Goal: Task Accomplishment & Management: Use online tool/utility

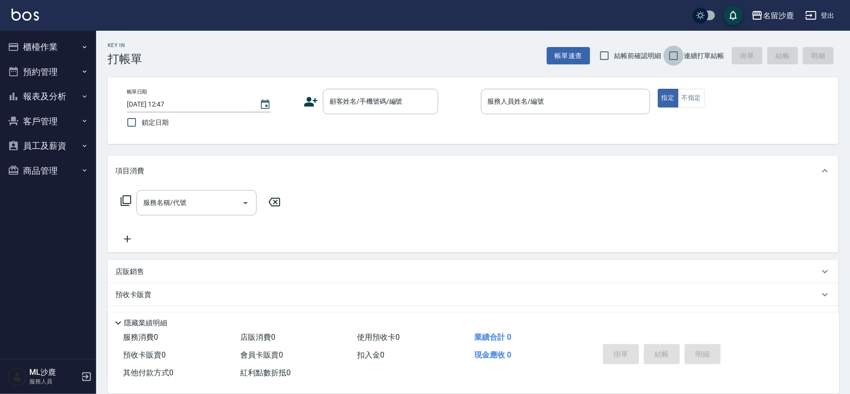
click at [673, 62] on input "連續打單結帳" at bounding box center [674, 56] width 20 height 20
checkbox input "true"
click at [339, 96] on input "顧客姓名/手機號碼/編號" at bounding box center [373, 101] width 92 height 17
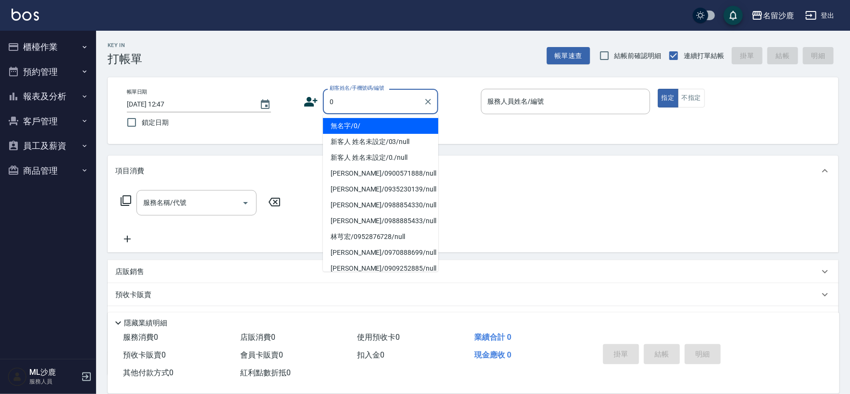
type input "無名字/0/"
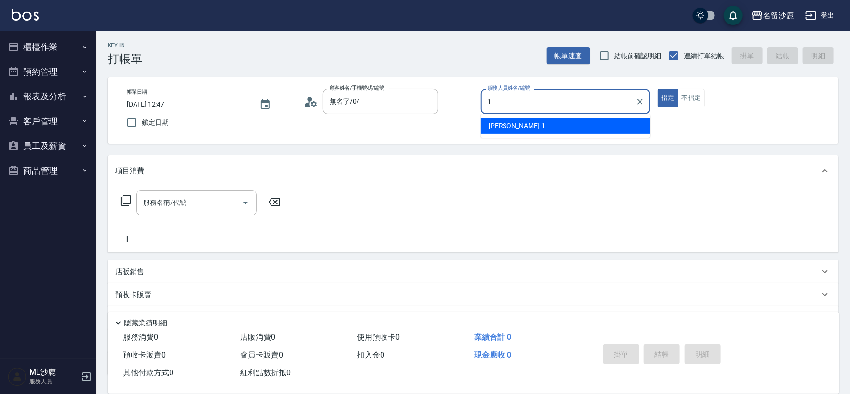
type input "1"
type button "true"
type input "[PERSON_NAME]1"
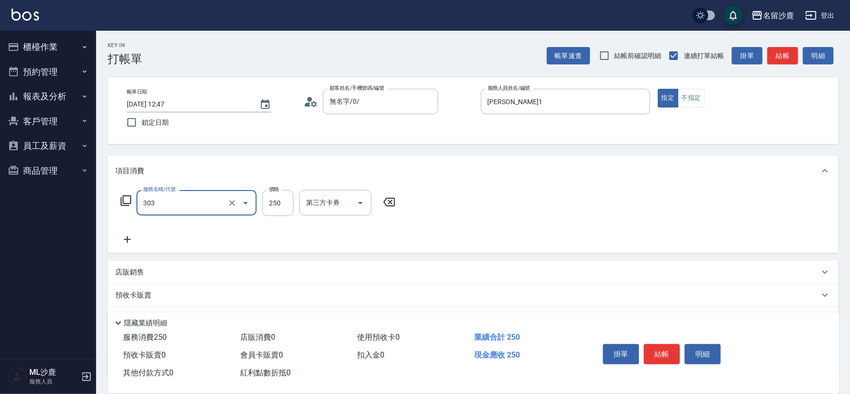
type input "剪髮(303)"
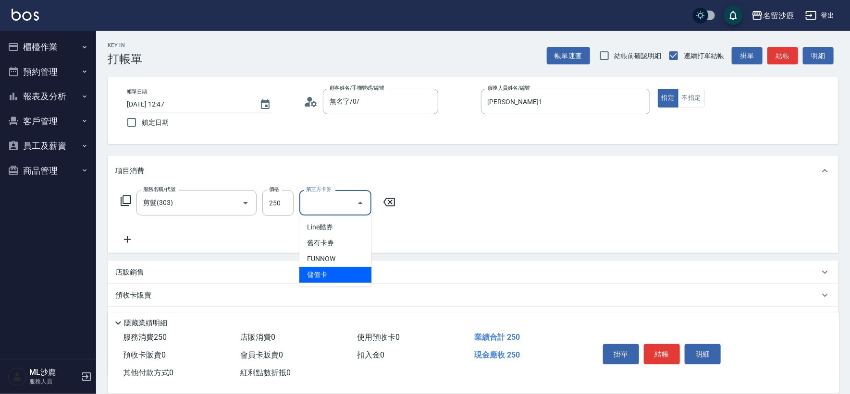
type input "儲值卡"
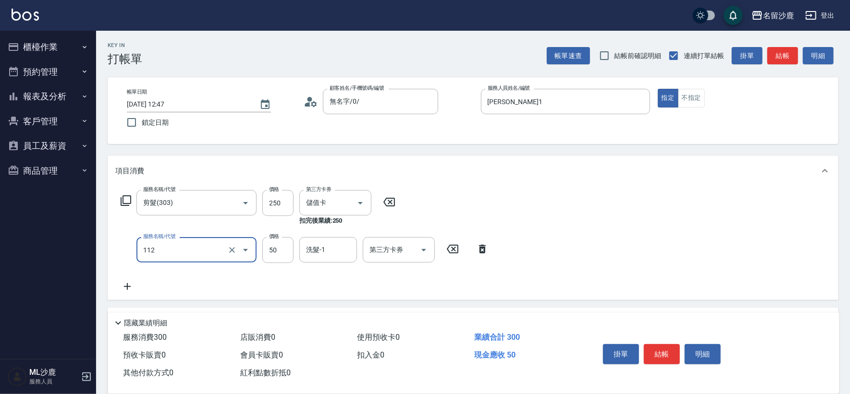
type input "精油50(112)"
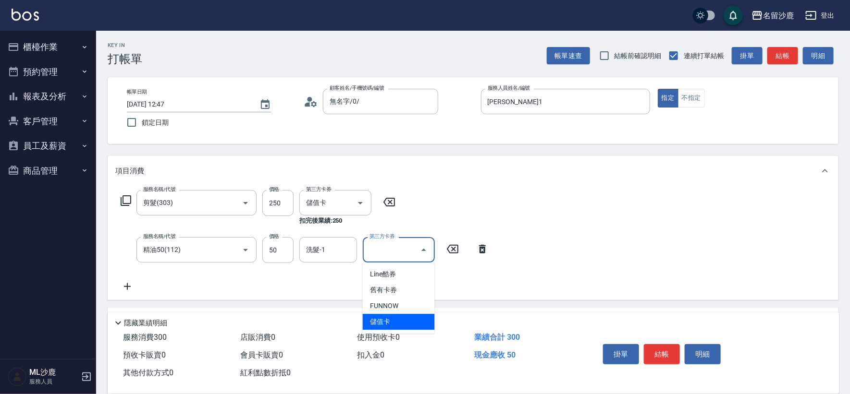
type input "儲值卡"
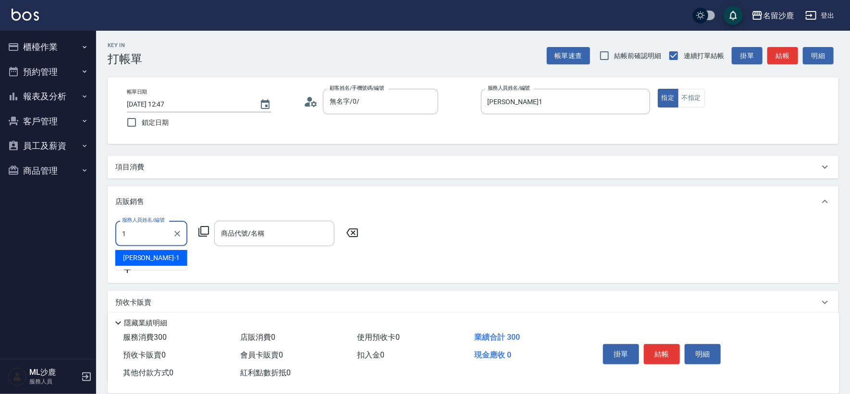
type input "[PERSON_NAME]1"
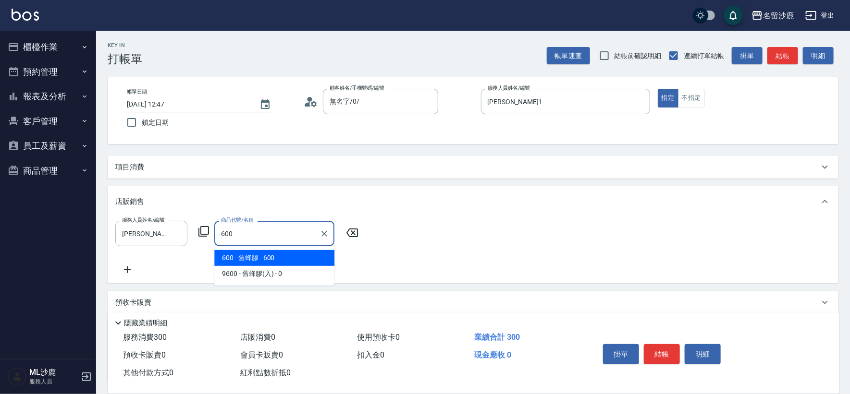
type input "舊蜂膠"
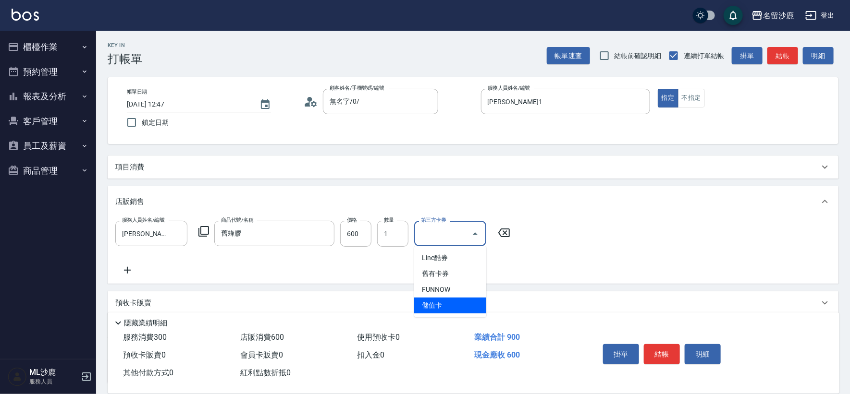
type input "儲值卡"
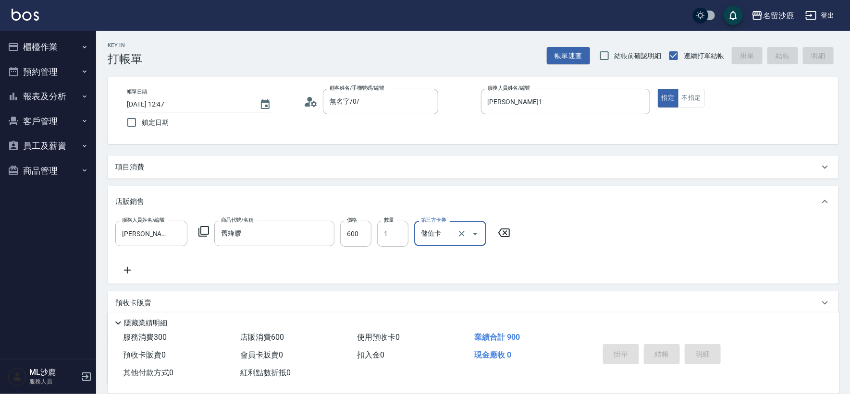
type input "[DATE] 20:20"
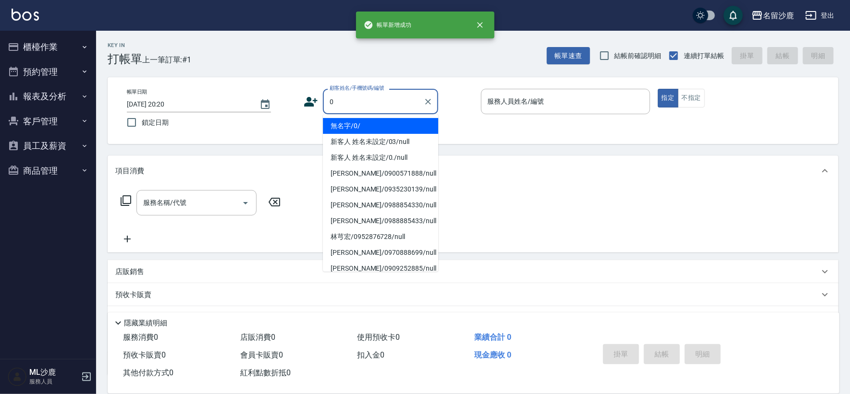
type input "無名字/0/"
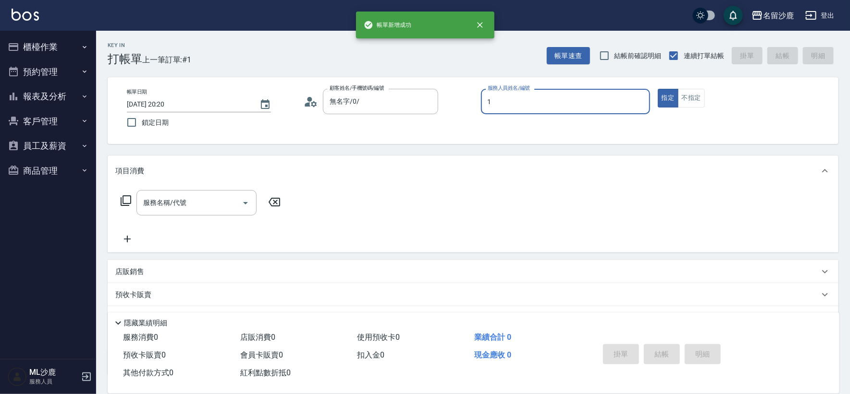
type input "[PERSON_NAME]1"
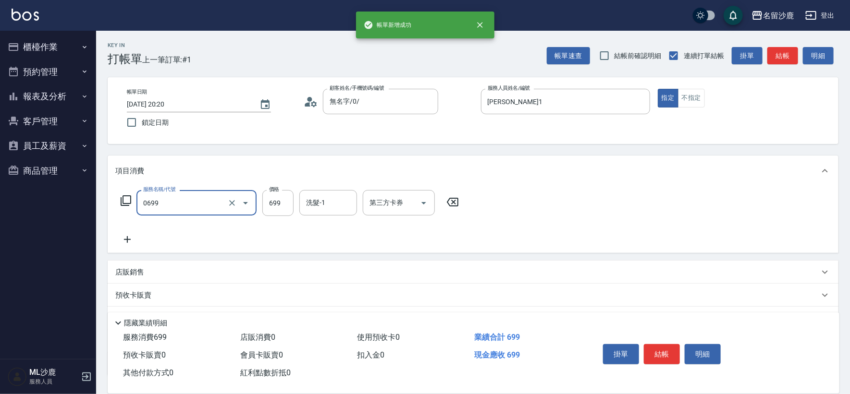
type input "精油SPA(0699)"
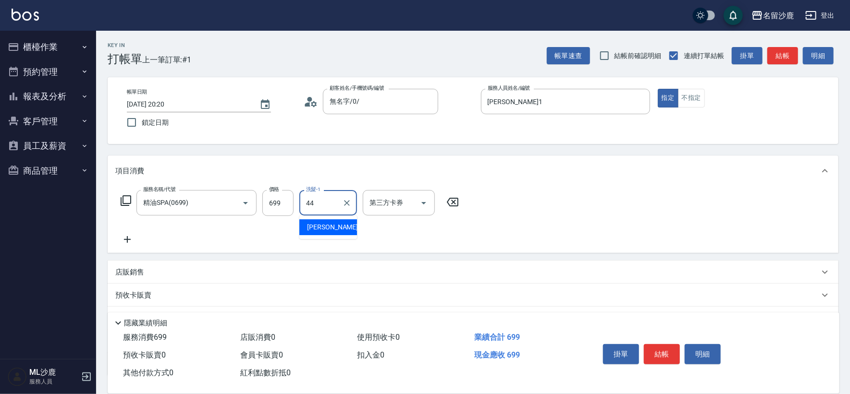
type input "[PERSON_NAME]-44"
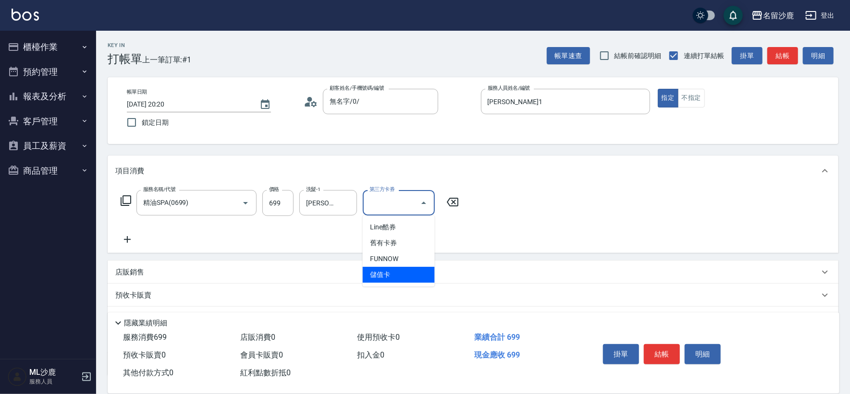
type input "儲值卡"
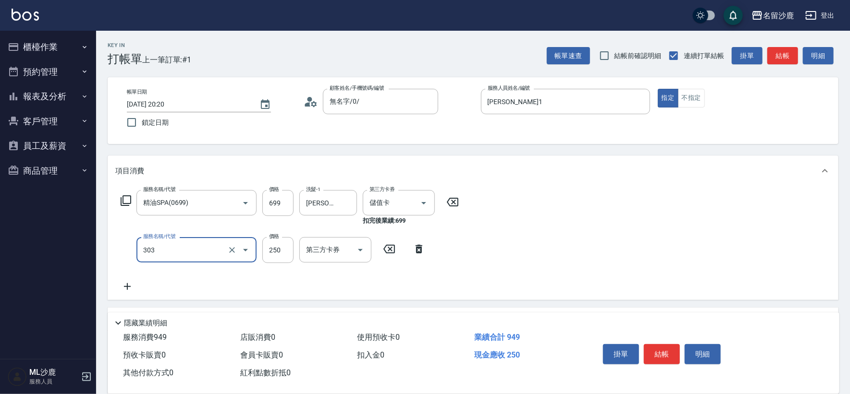
type input "剪髮(303)"
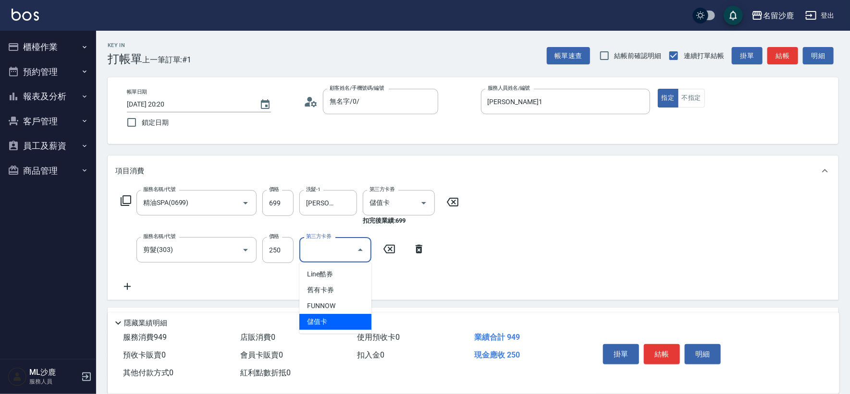
type input "儲值卡"
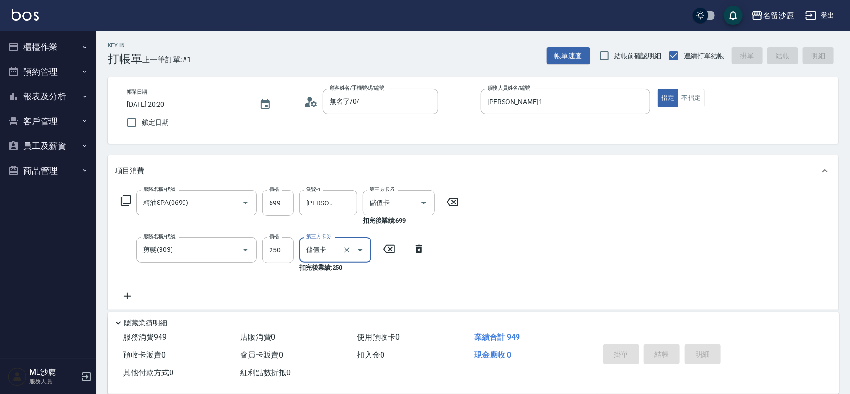
type input "[DATE] 20:21"
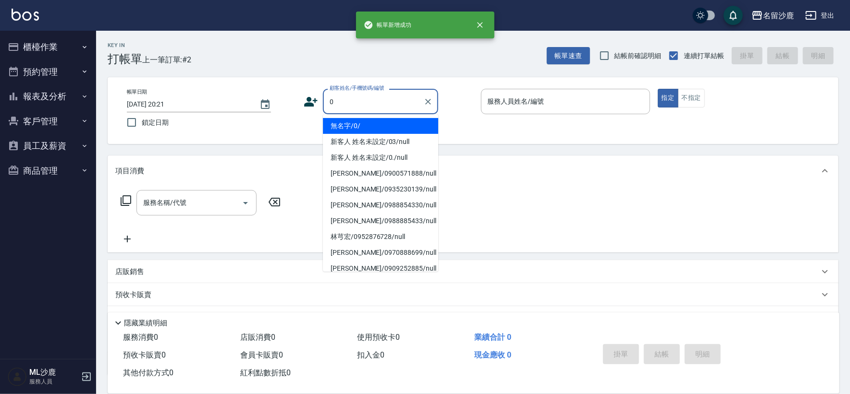
type input "無名字/0/"
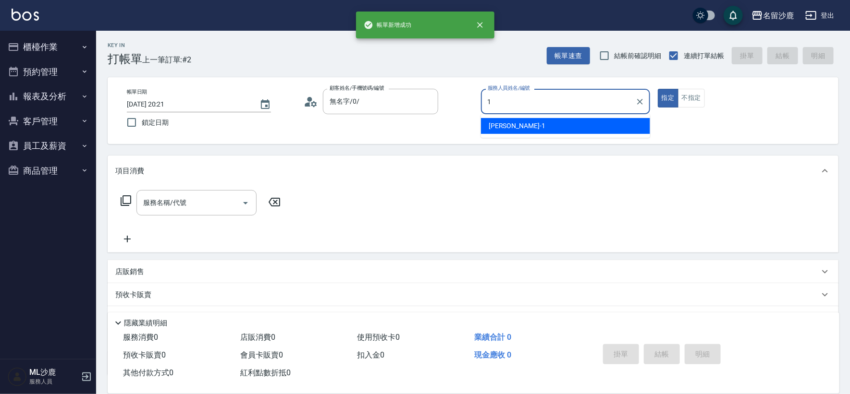
type input "[PERSON_NAME]1"
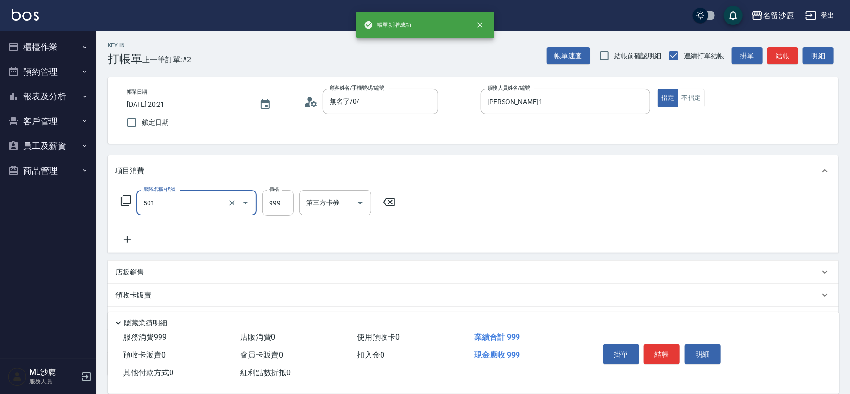
type input "染髮(501)"
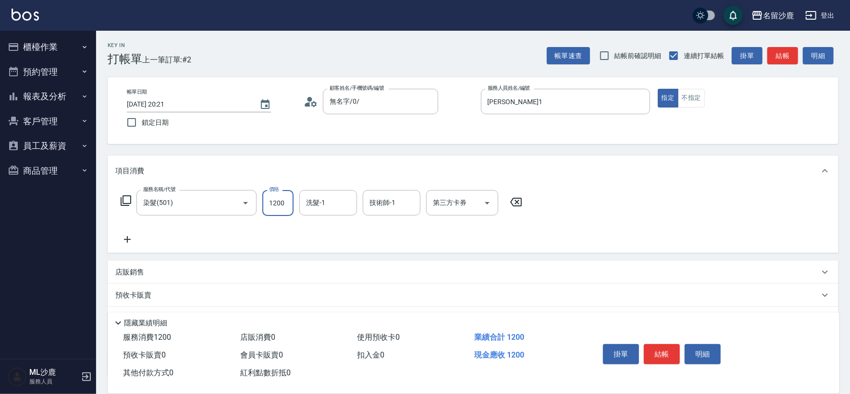
type input "1200"
type input "[PERSON_NAME]-44"
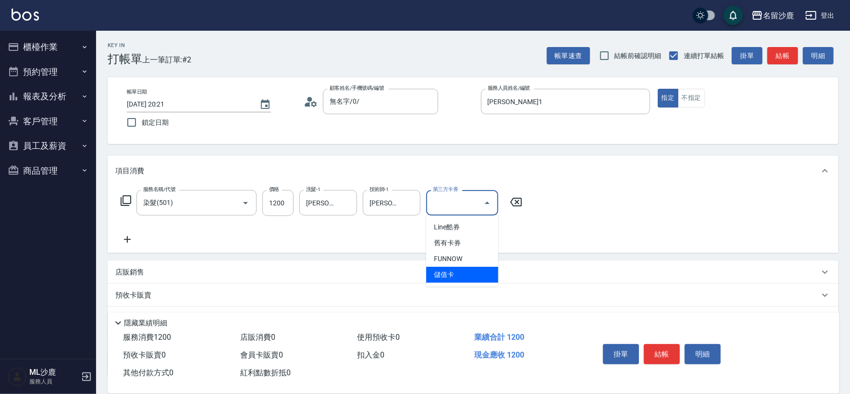
type input "儲值卡"
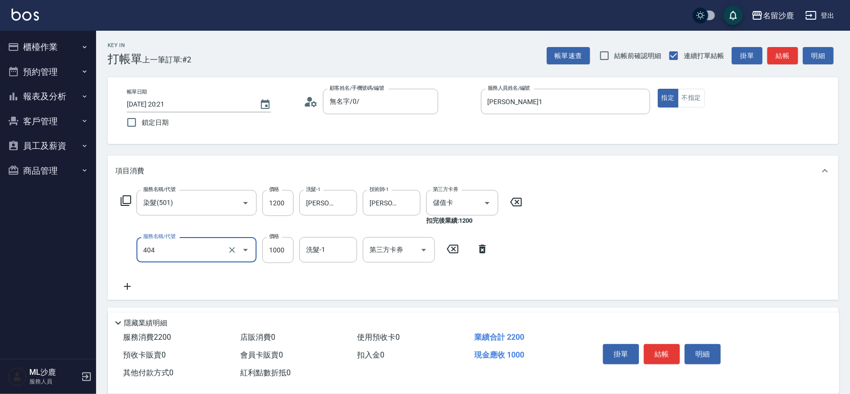
type input "1000護(404)"
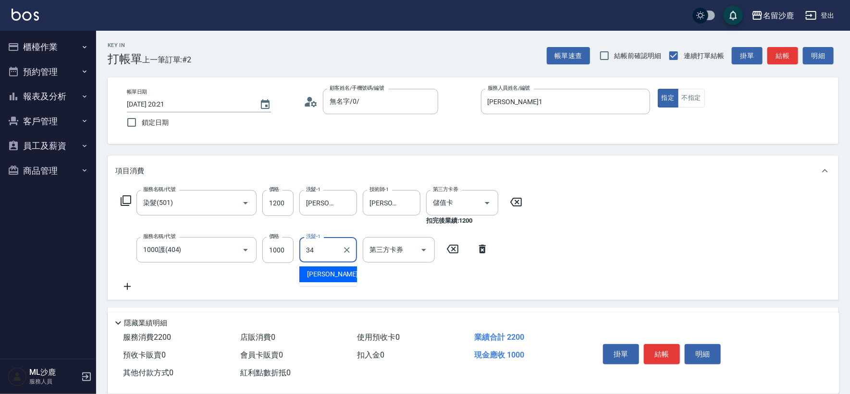
type input "[PERSON_NAME]-34"
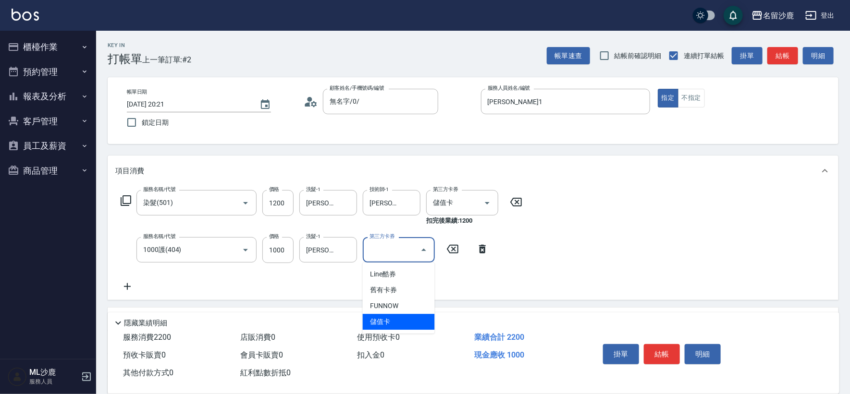
type input "儲值卡"
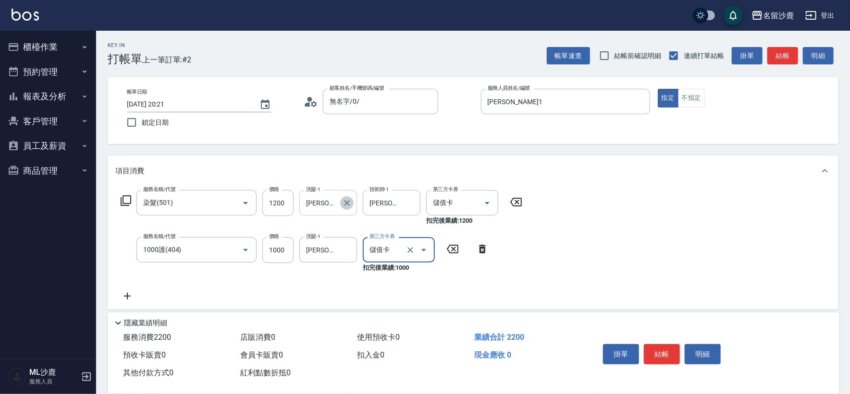
click at [347, 201] on icon "Clear" at bounding box center [347, 203] width 10 height 10
click at [411, 206] on icon "Clear" at bounding box center [411, 203] width 10 height 10
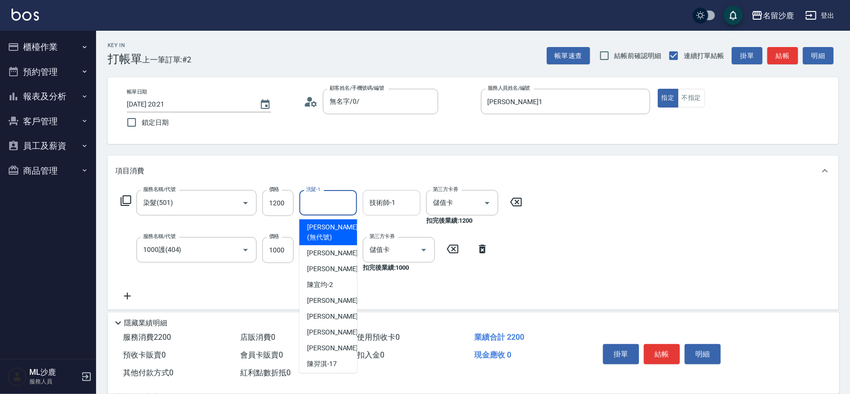
click at [336, 203] on input "洗髮-1" at bounding box center [328, 203] width 49 height 17
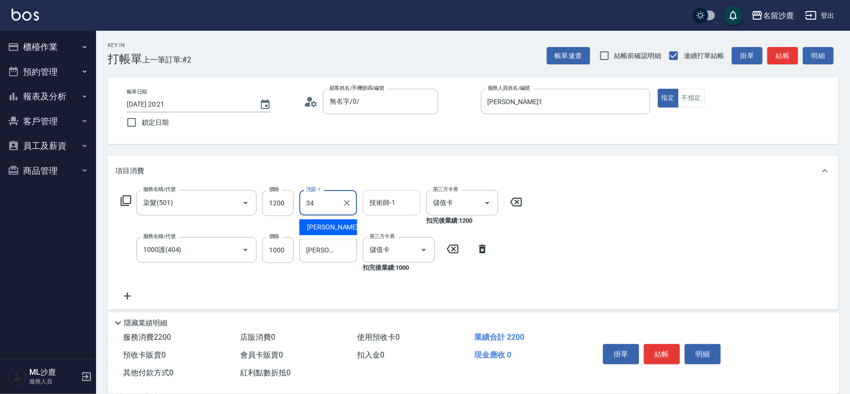
type input "[PERSON_NAME]-34"
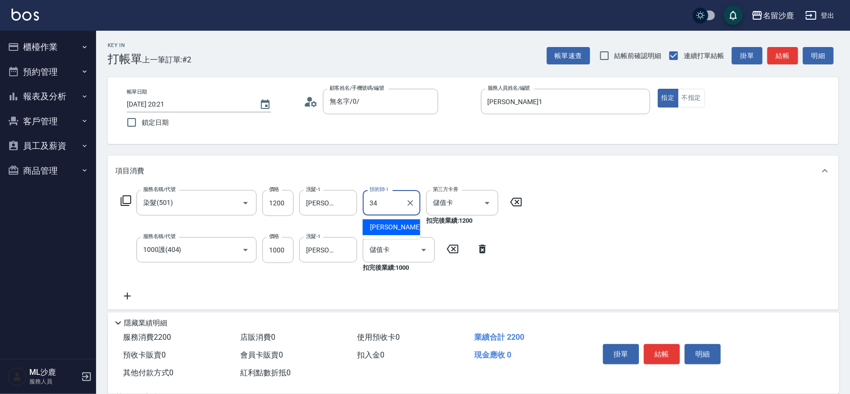
type input "[PERSON_NAME]-34"
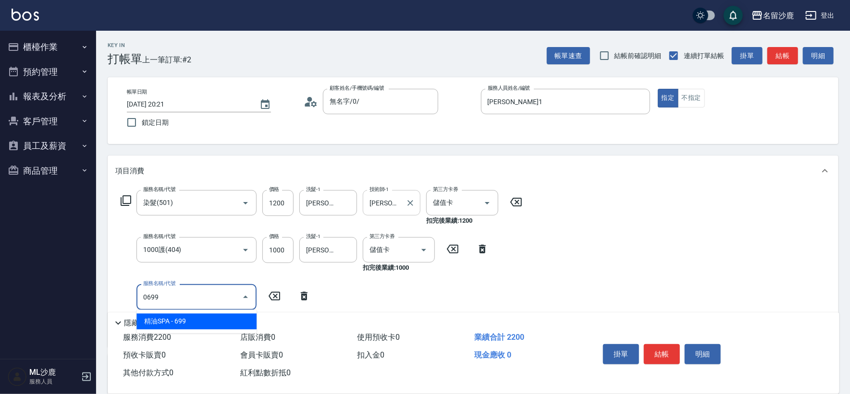
type input "精油SPA(0699)"
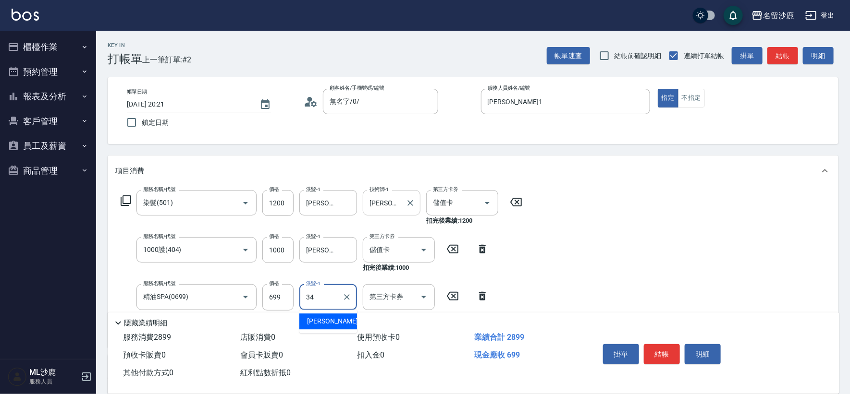
type input "[PERSON_NAME]-34"
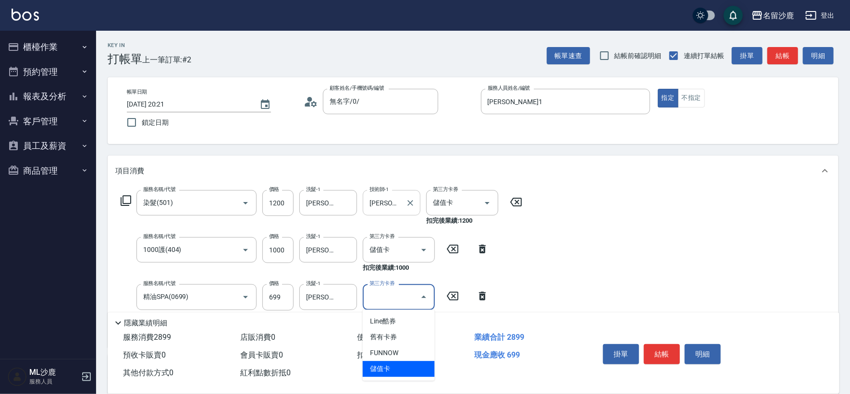
type input "儲值卡"
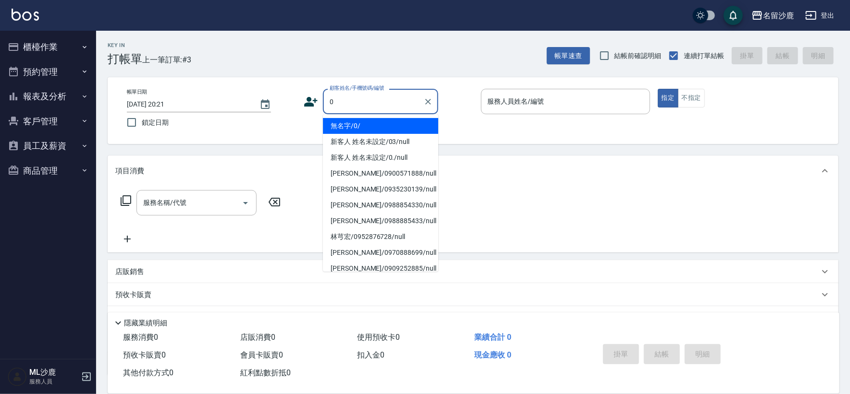
type input "無名字/0/"
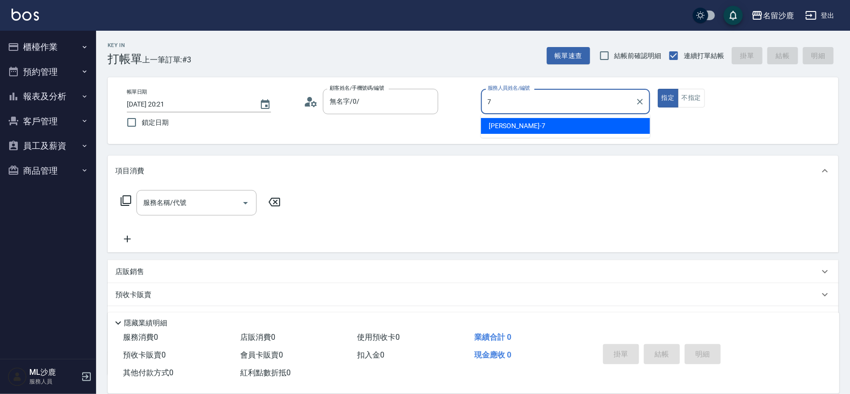
type input "[PERSON_NAME]-7"
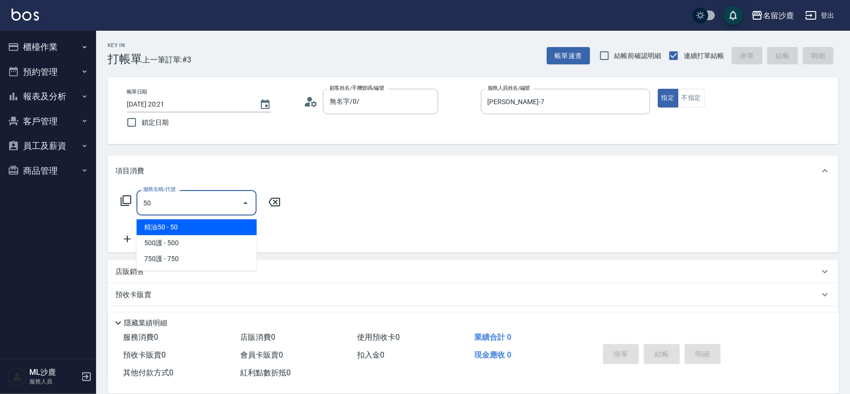
type input "5"
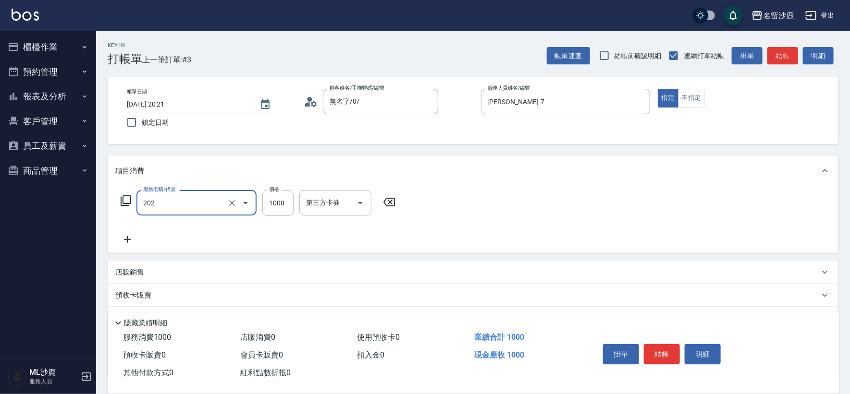
type input "燙髮(202)"
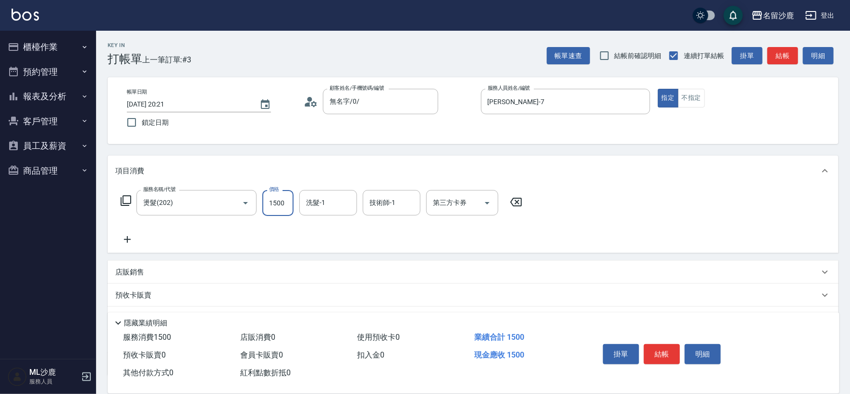
type input "1500"
type input "[PERSON_NAME]-34"
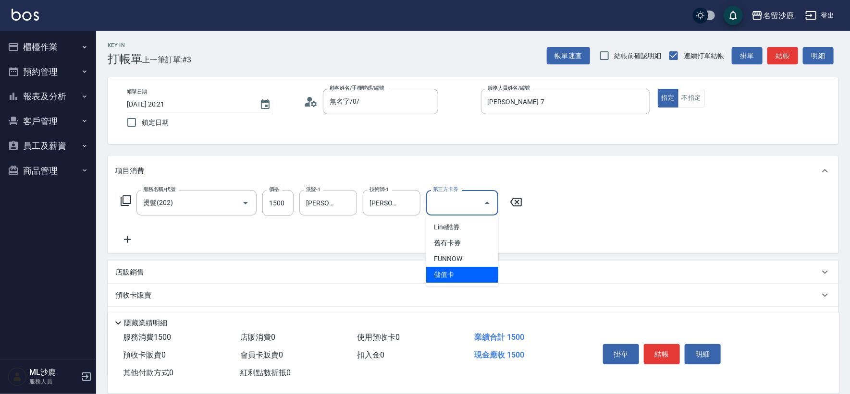
type input "儲值卡"
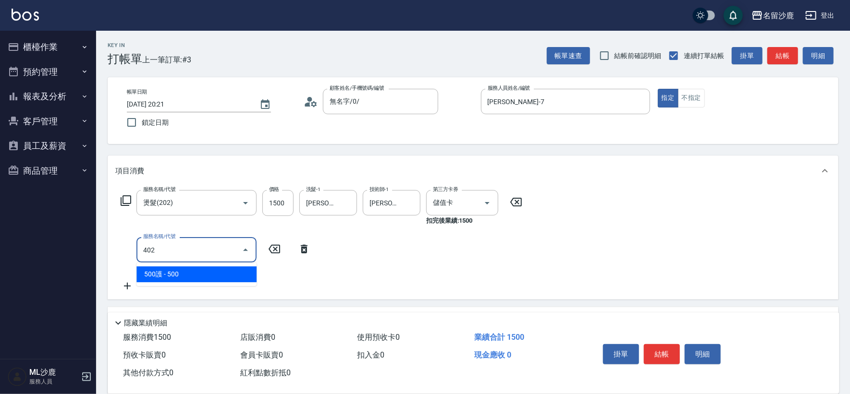
type input "500護(402)"
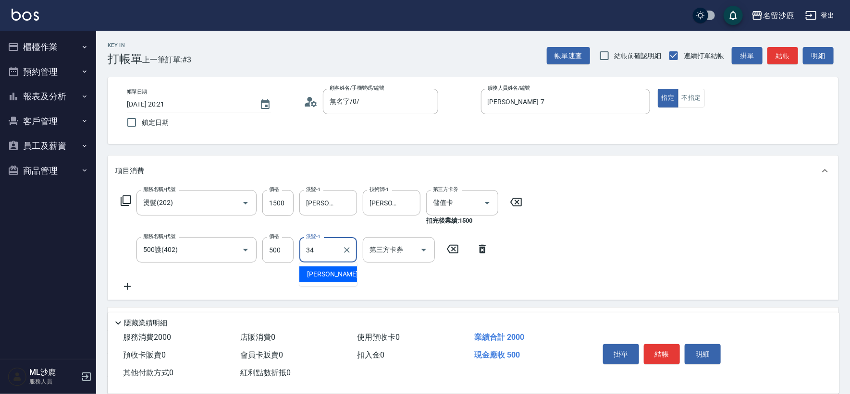
type input "[PERSON_NAME]-34"
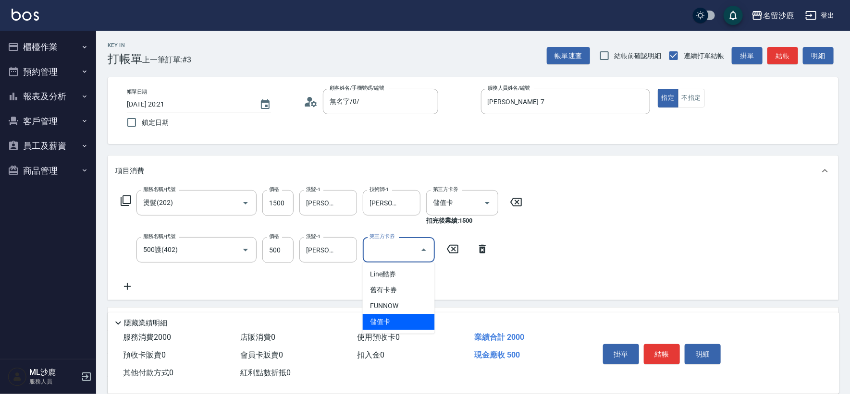
type input "儲值卡"
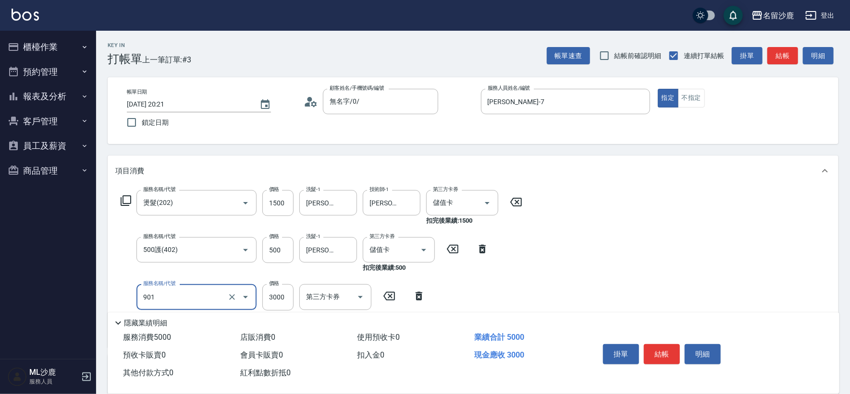
type input "儲值3000(901)"
type input "1000"
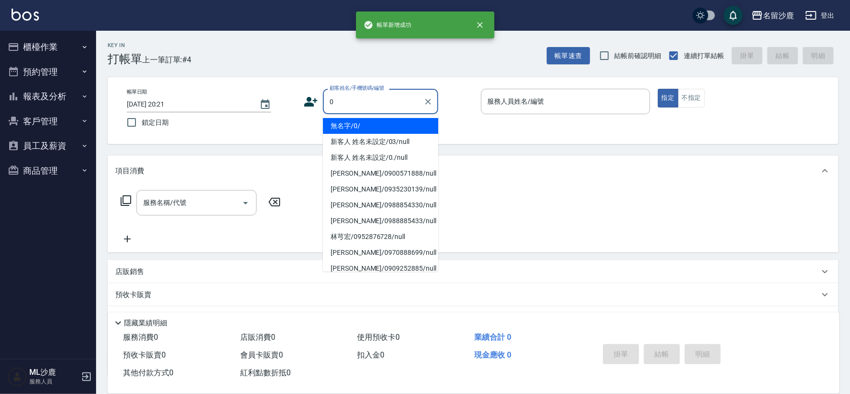
type input "無名字/0/"
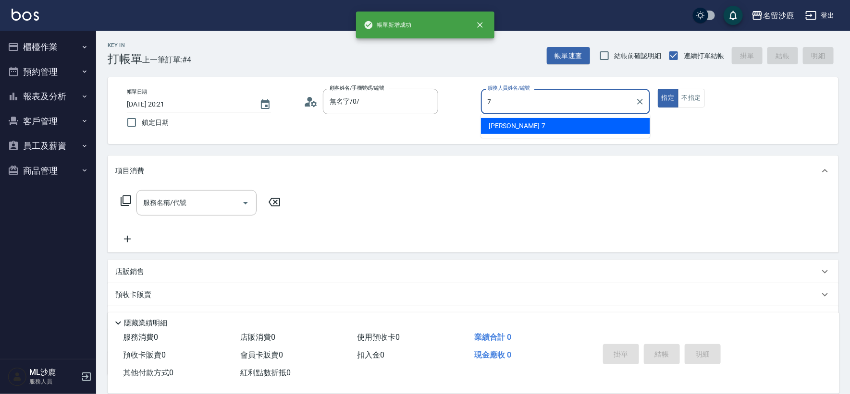
type input "[PERSON_NAME]-7"
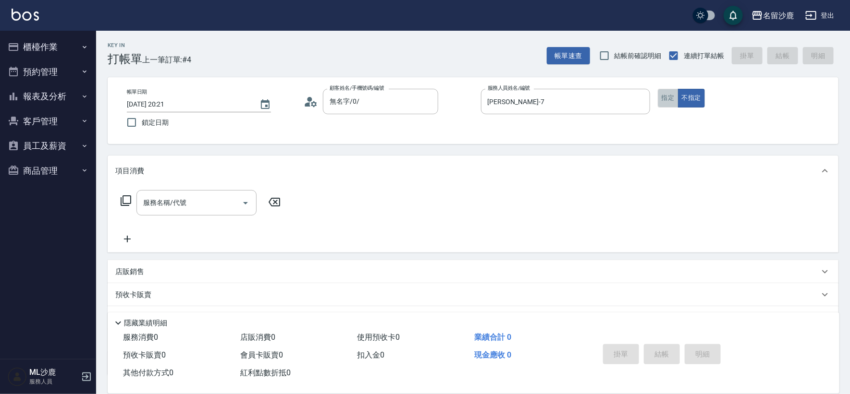
click at [661, 100] on button "指定" at bounding box center [668, 98] width 21 height 19
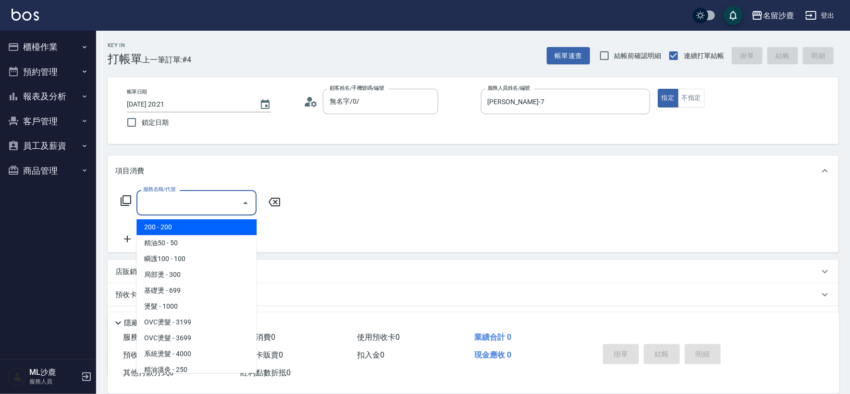
click at [156, 202] on input "服務名稱/代號" at bounding box center [189, 203] width 97 height 17
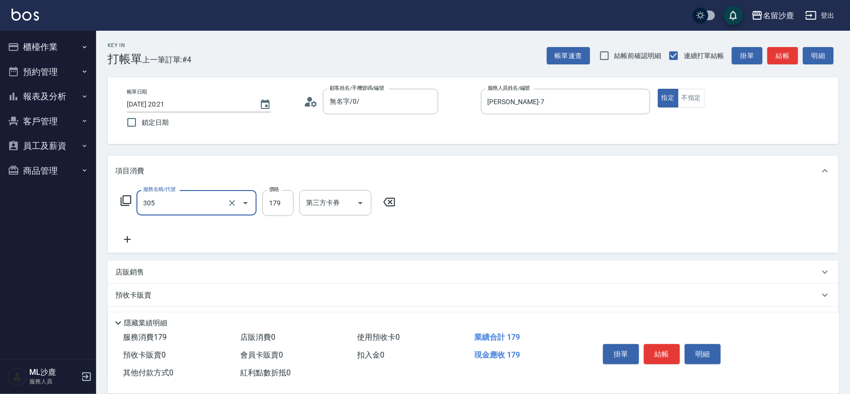
type input "剪髮(305)"
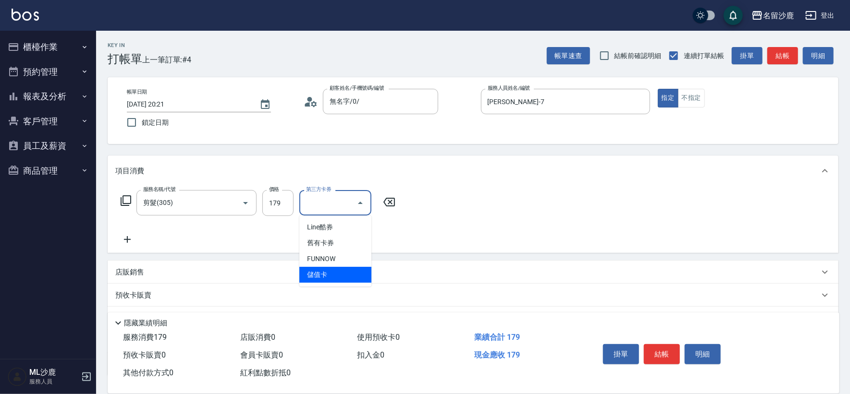
type input "儲值卡"
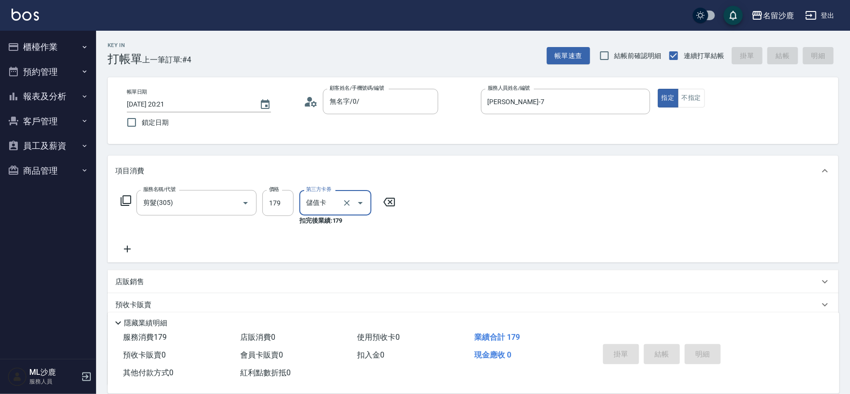
type input "[DATE] 20:22"
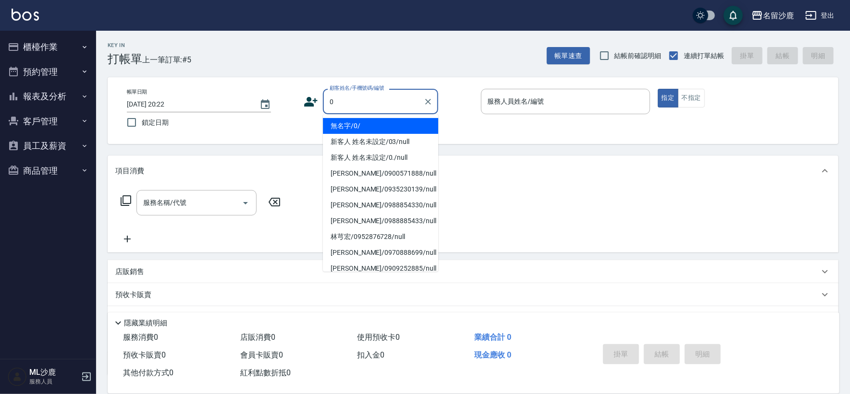
type input "無名字/0/"
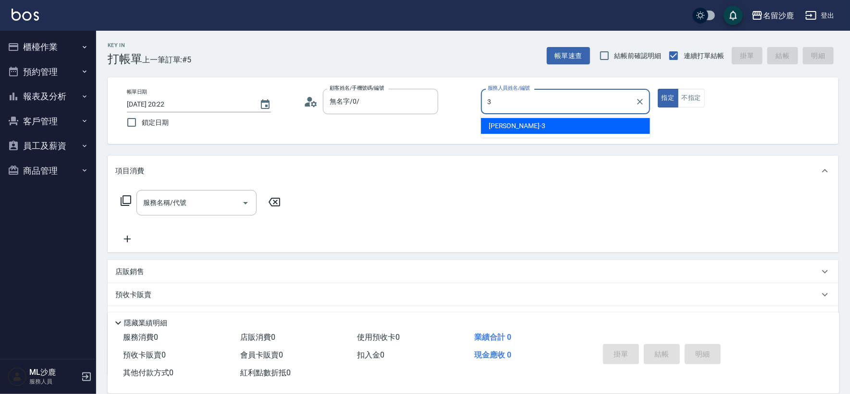
type input "[PERSON_NAME]-3"
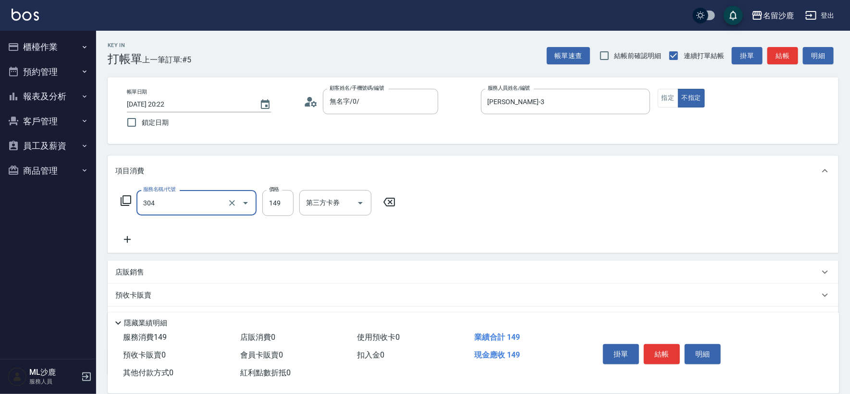
type input "剪髮(304)"
type input "150"
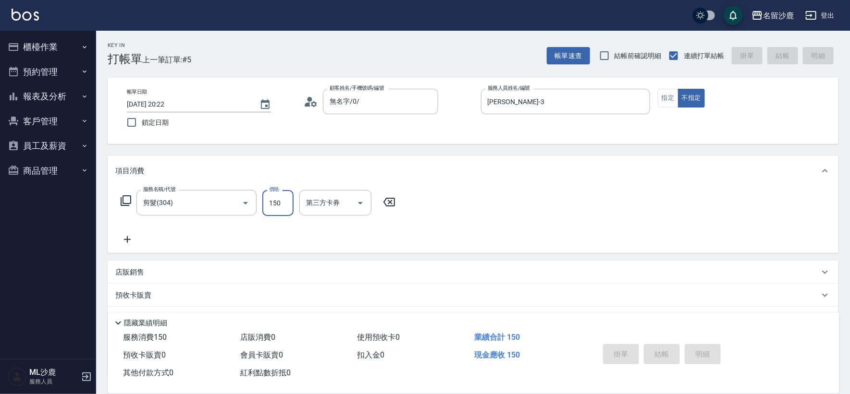
type input "[DATE] 20:27"
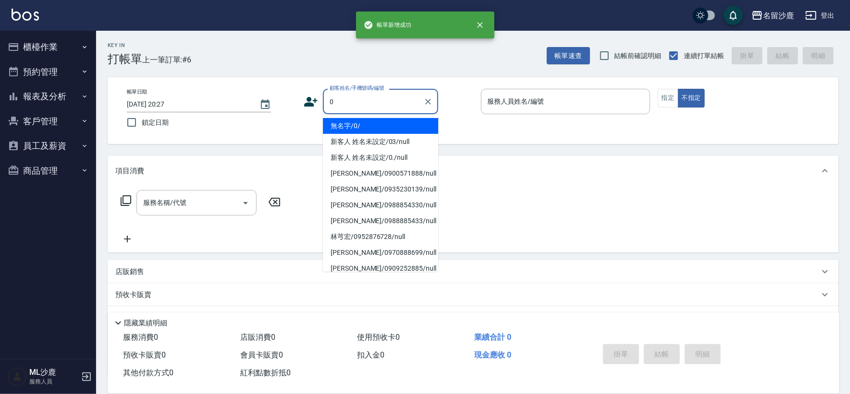
type input "無名字/0/"
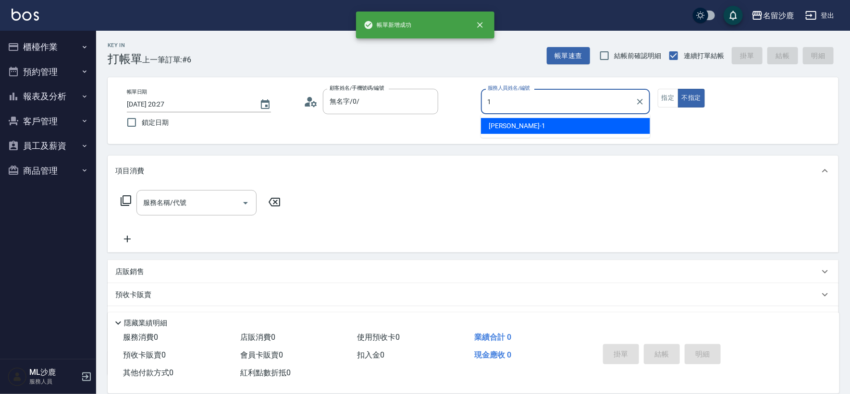
type input "[PERSON_NAME]1"
type button "false"
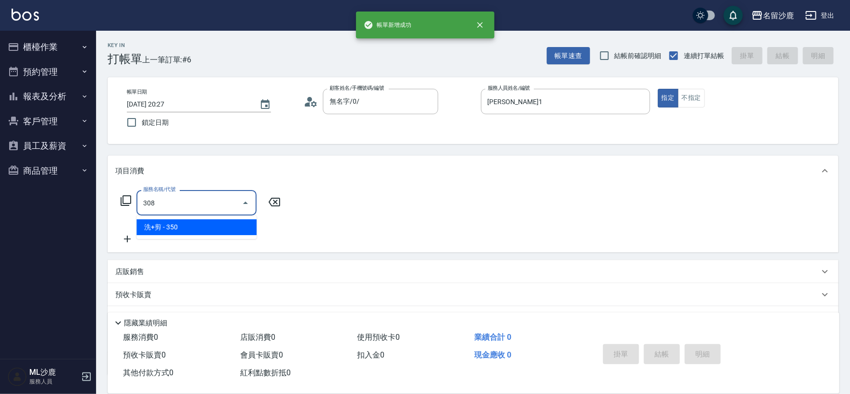
type input "洗+剪(308)"
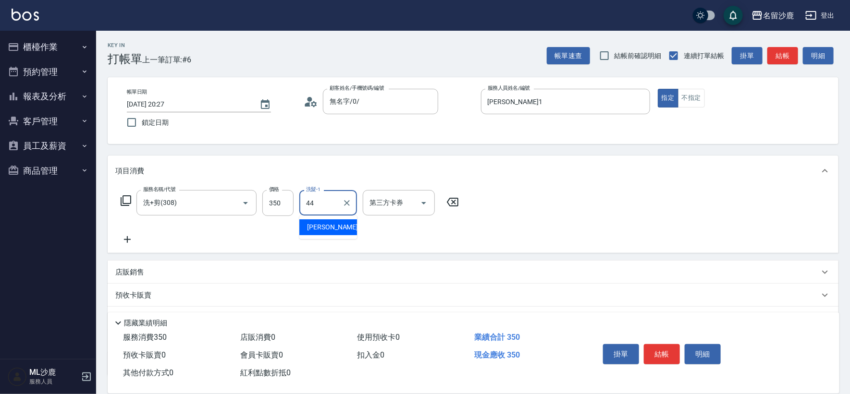
type input "[PERSON_NAME]-44"
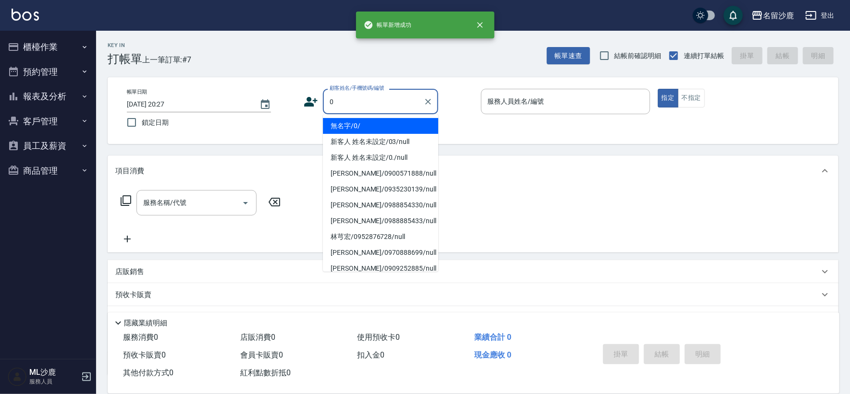
type input "無名字/0/"
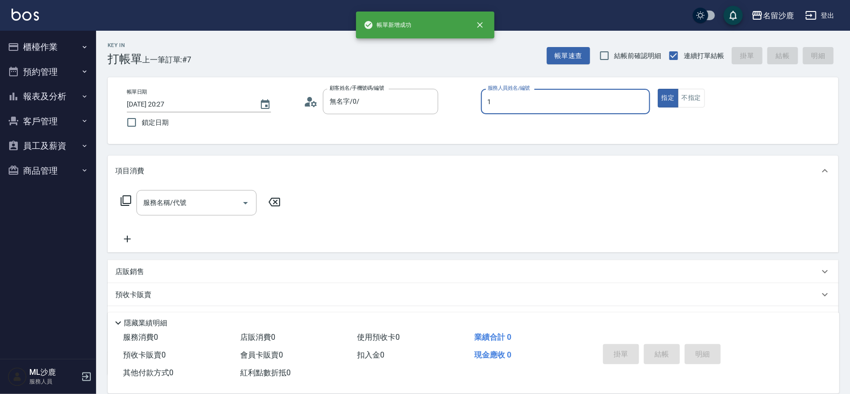
type input "[PERSON_NAME]1"
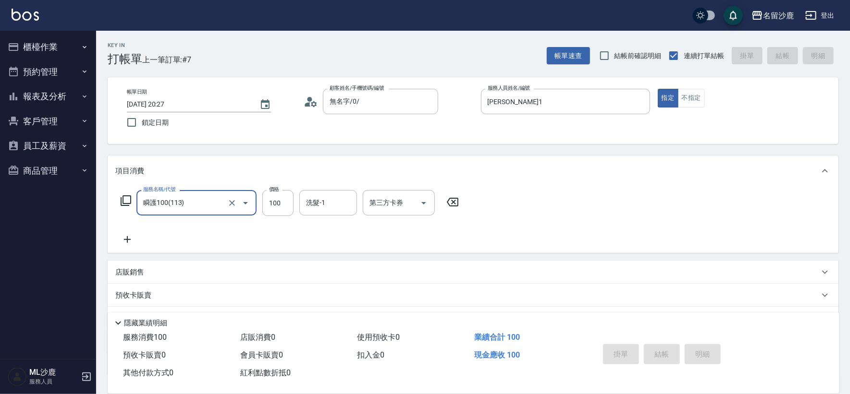
type input "瞬護100(113)"
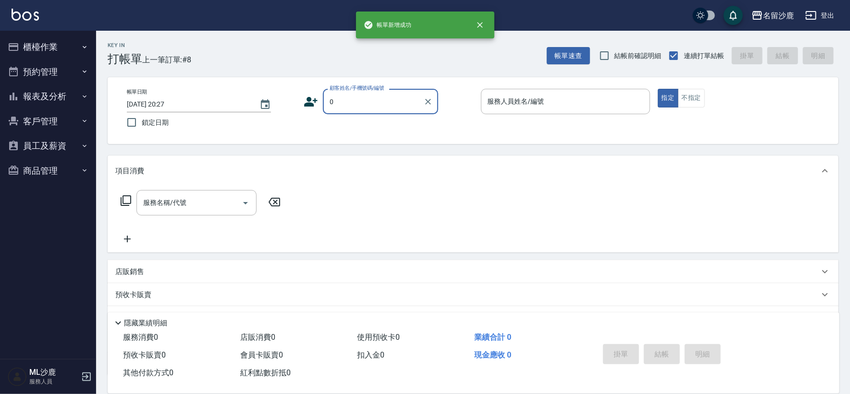
type input "無名字/0/"
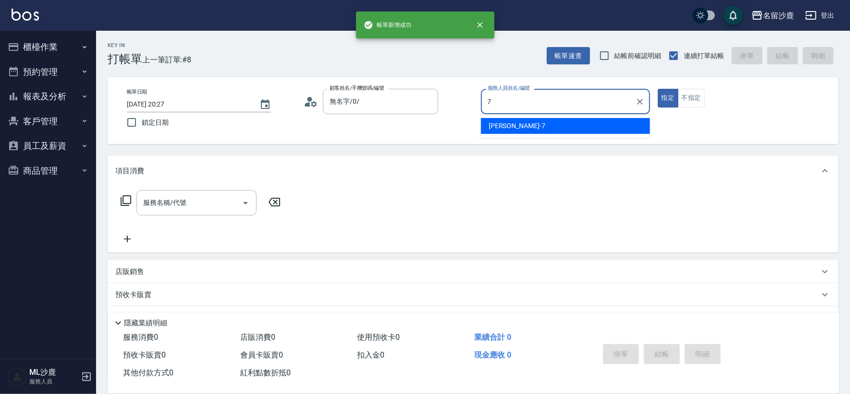
type input "[PERSON_NAME]-7"
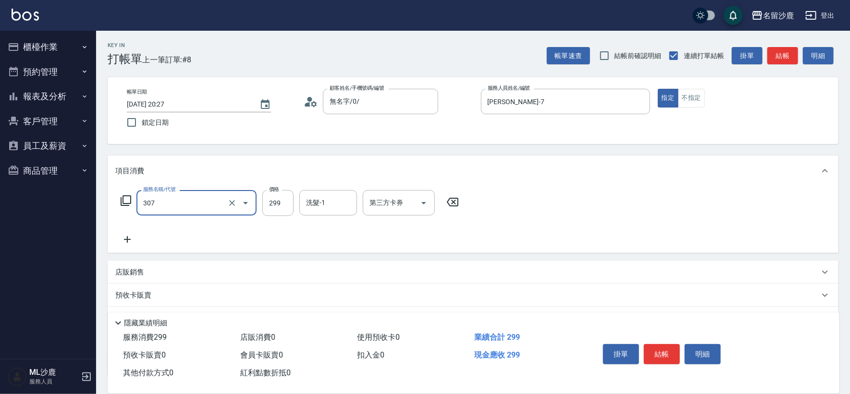
type input "剪髮(307)"
type input "3"
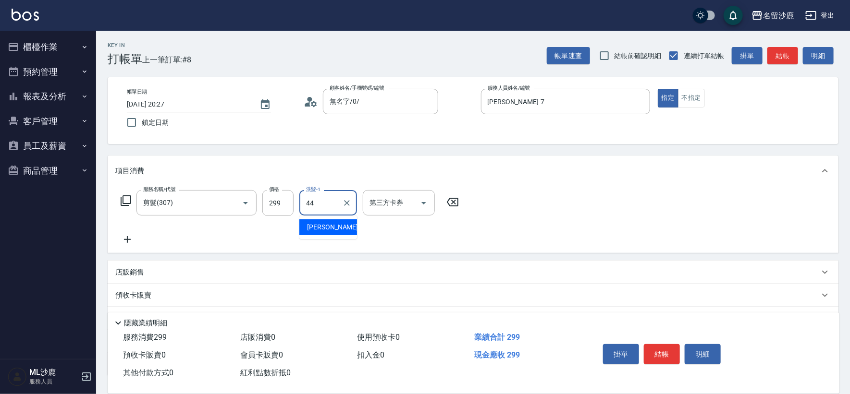
type input "[PERSON_NAME]-44"
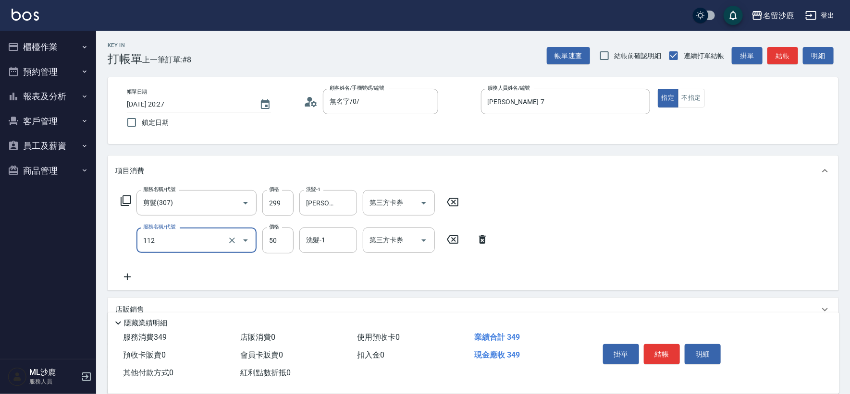
type input "精油50(112)"
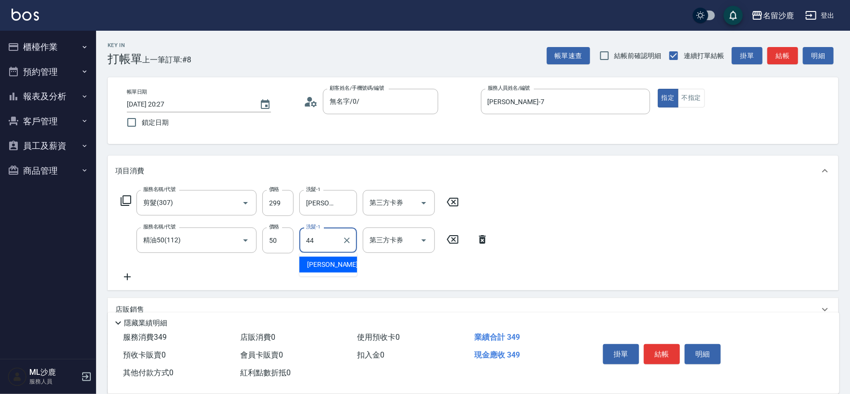
type input "[PERSON_NAME]-44"
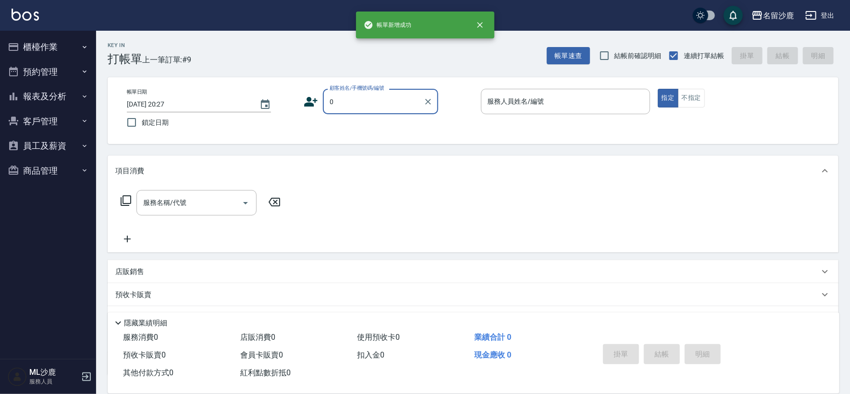
type input "無名字/0/"
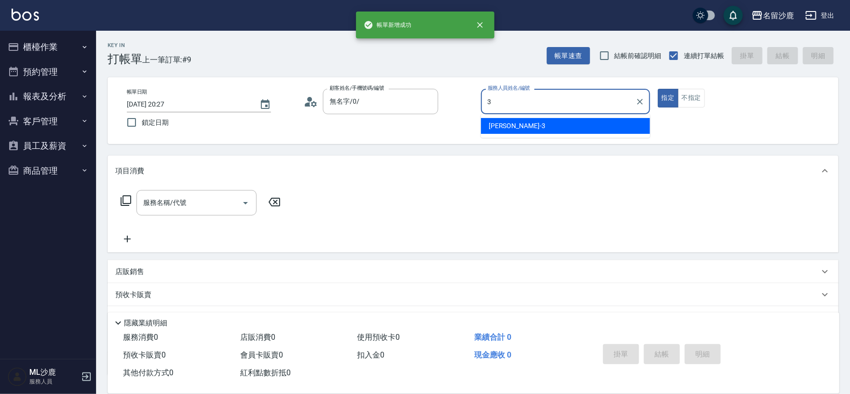
type input "[PERSON_NAME]-3"
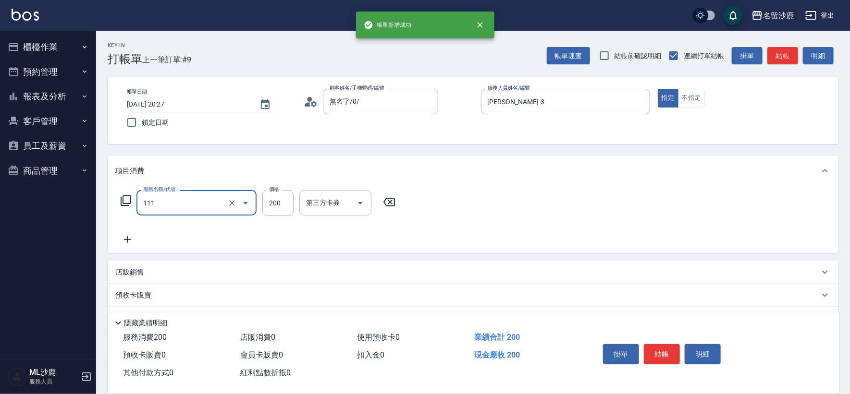
type input "200(111)"
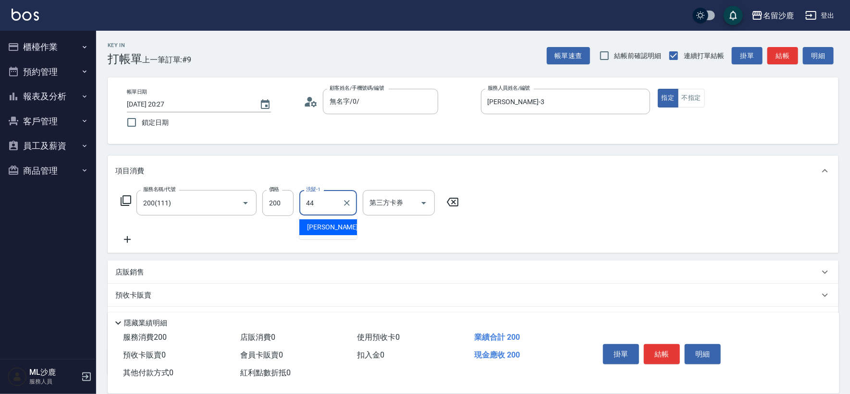
type input "[PERSON_NAME]-44"
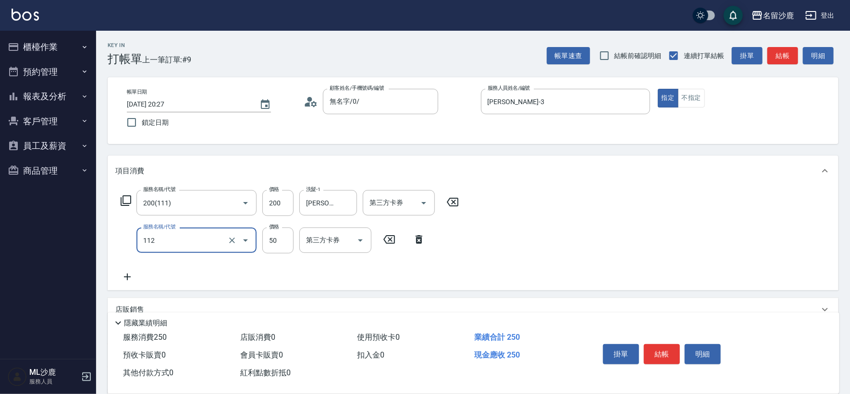
type input "精油50(112)"
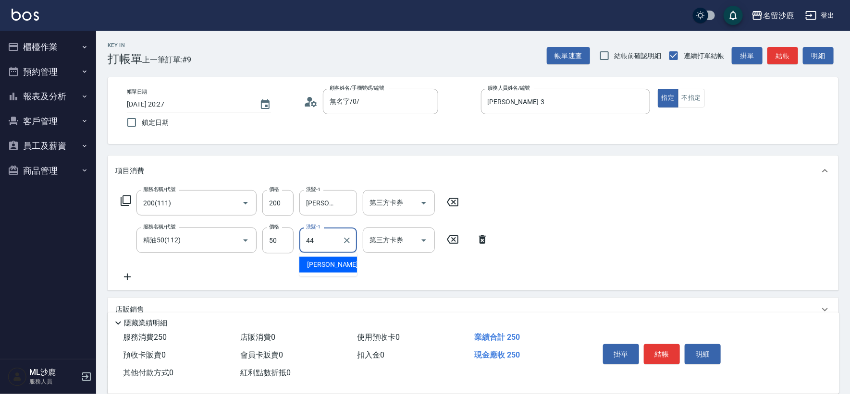
type input "[PERSON_NAME]-44"
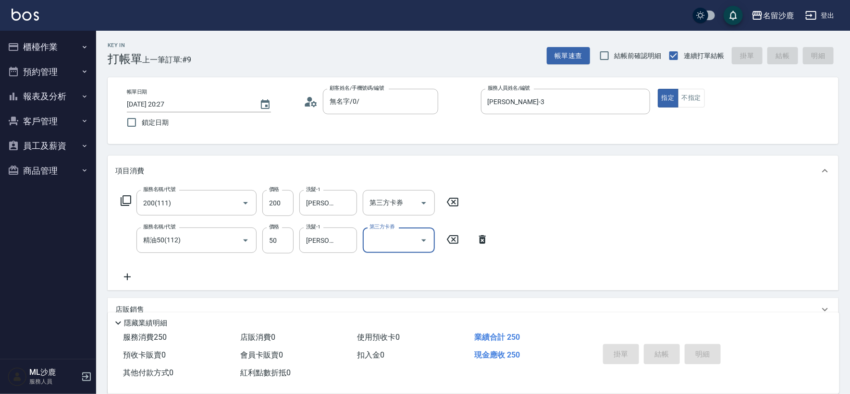
type input "[DATE] 20:28"
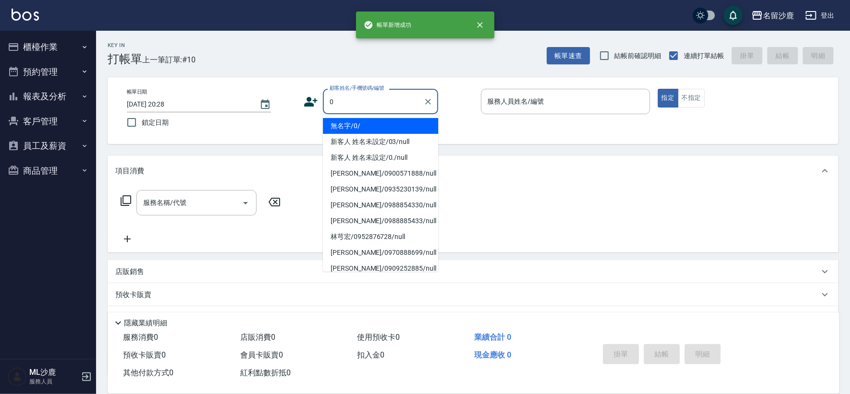
type input "無名字/0/"
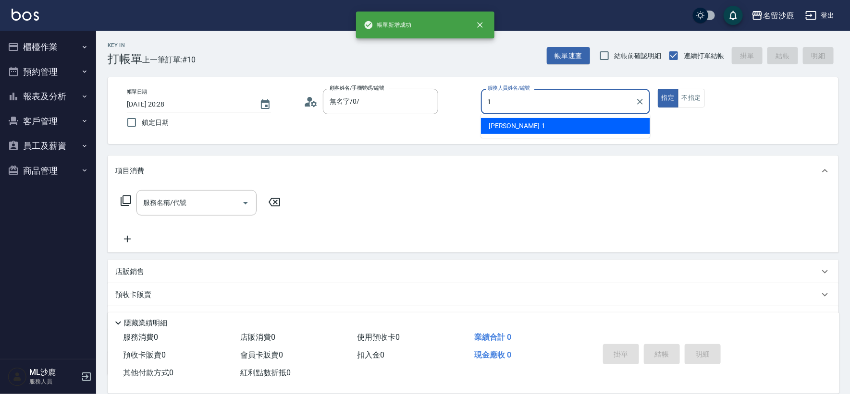
type input "[PERSON_NAME]1"
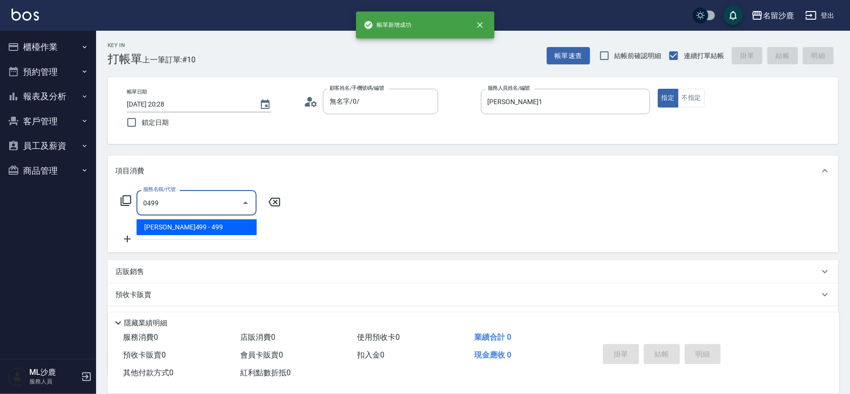
type input "[PERSON_NAME]499(0499)"
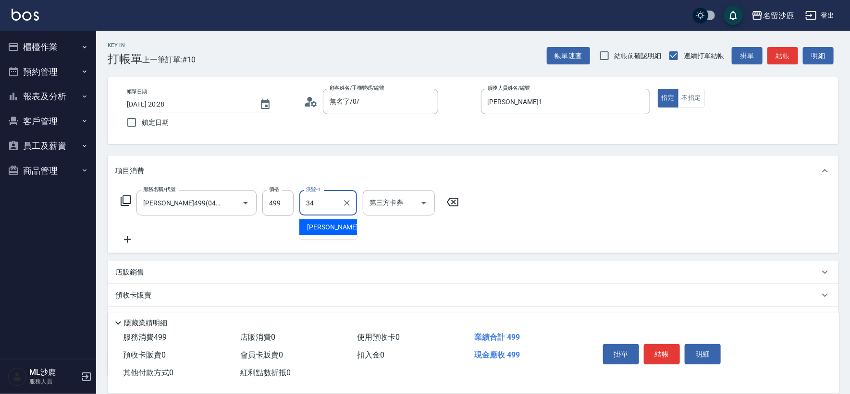
type input "[PERSON_NAME]-34"
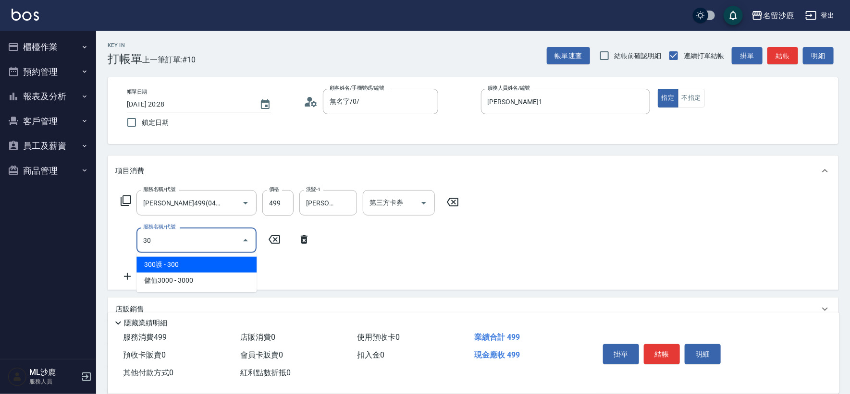
type input "303"
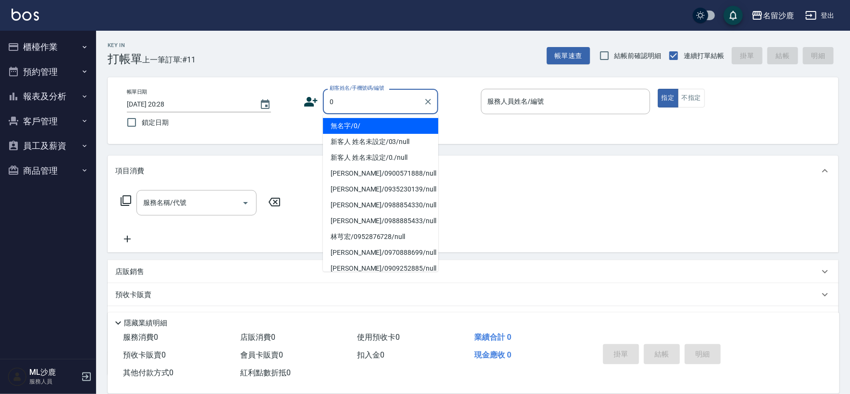
type input "無名字/0/"
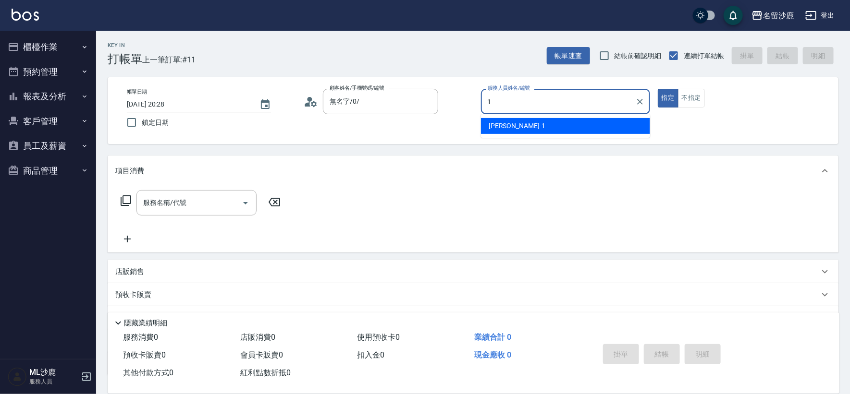
type input "[PERSON_NAME]1"
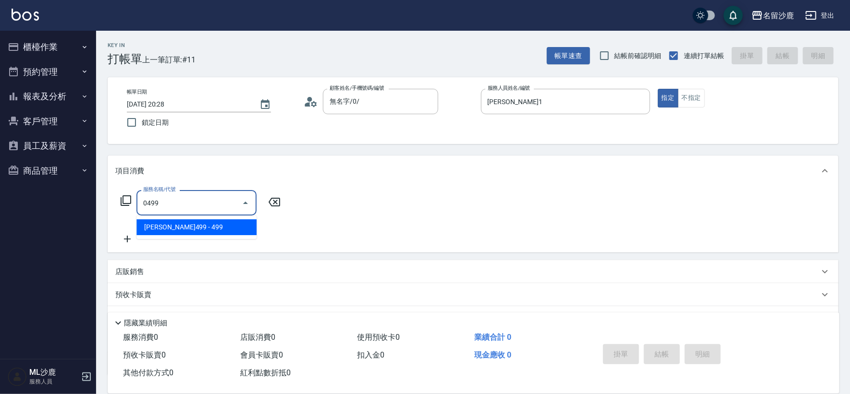
type input "[PERSON_NAME]499(0499)"
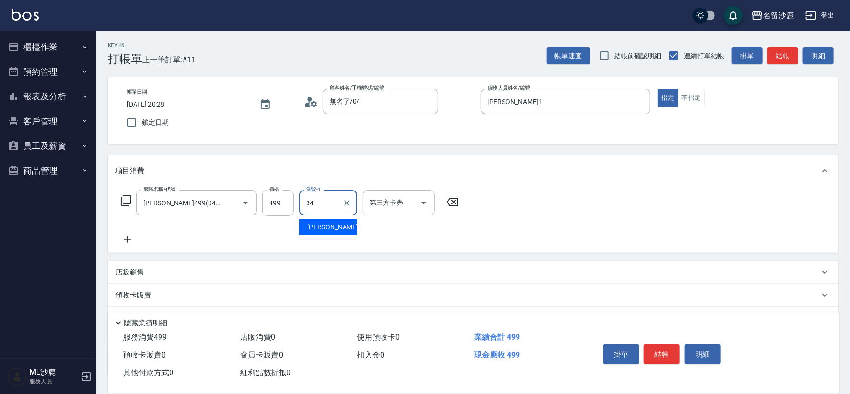
type input "[PERSON_NAME]-34"
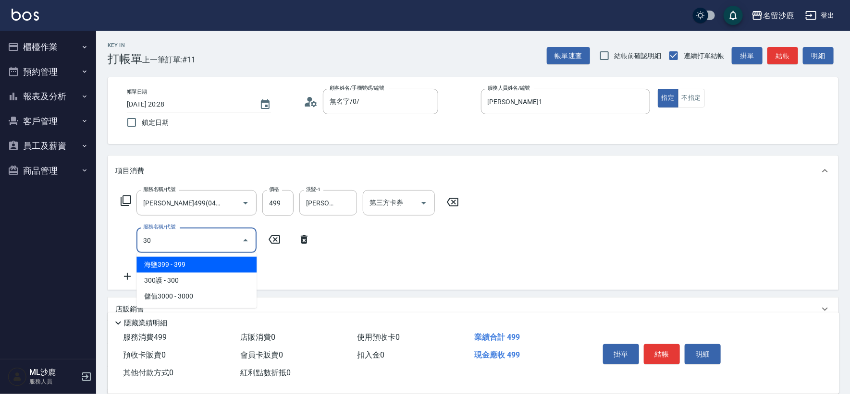
type input "303"
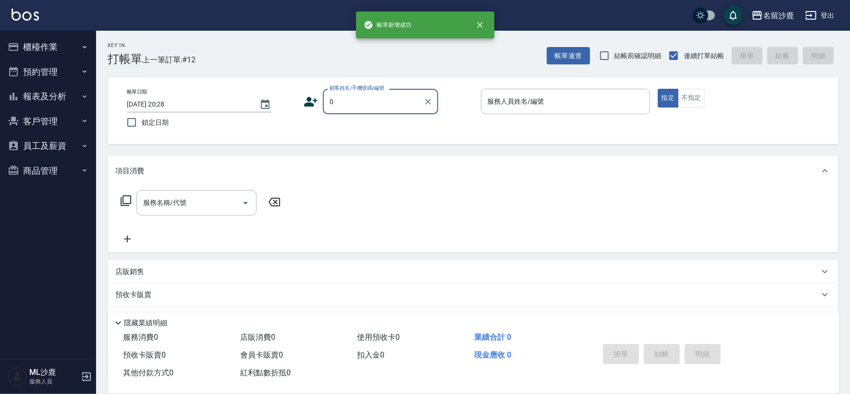
type input "無名字/0/"
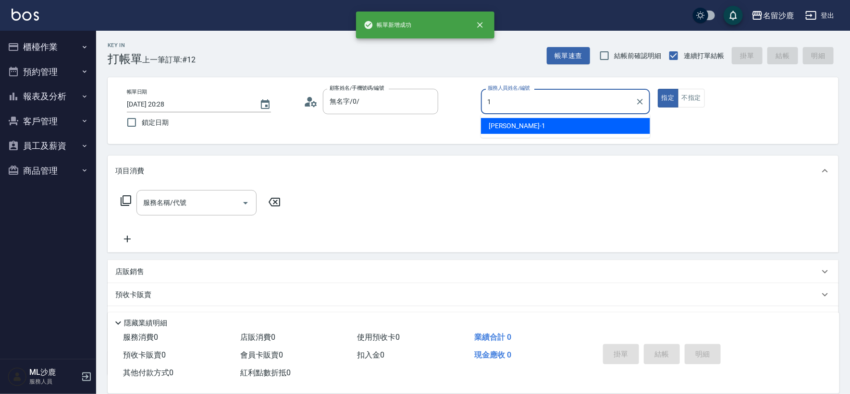
type input "[PERSON_NAME]1"
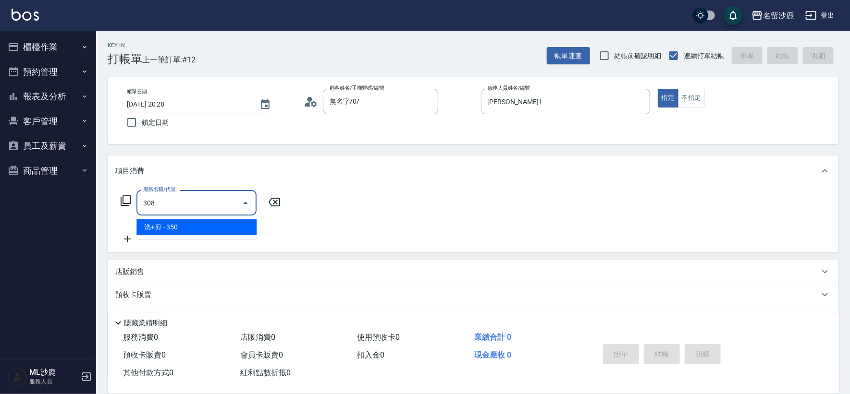
type input "洗+剪(308)"
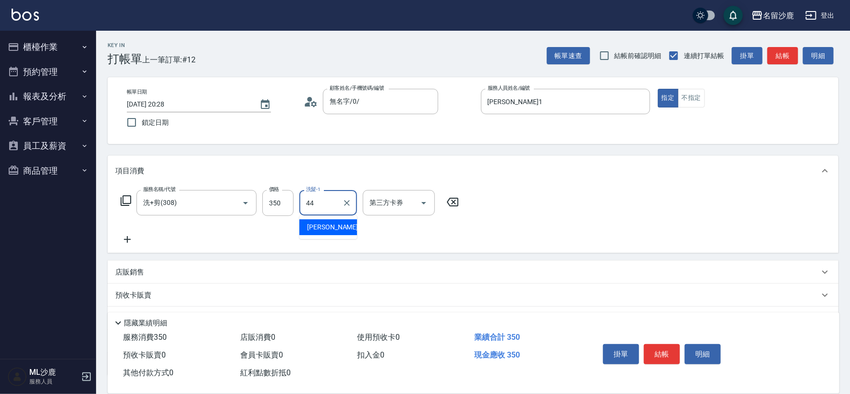
type input "[PERSON_NAME]-44"
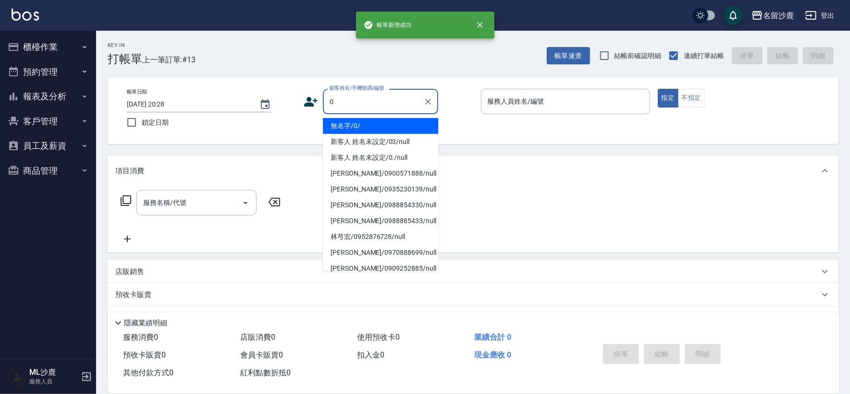
type input "無名字/0/"
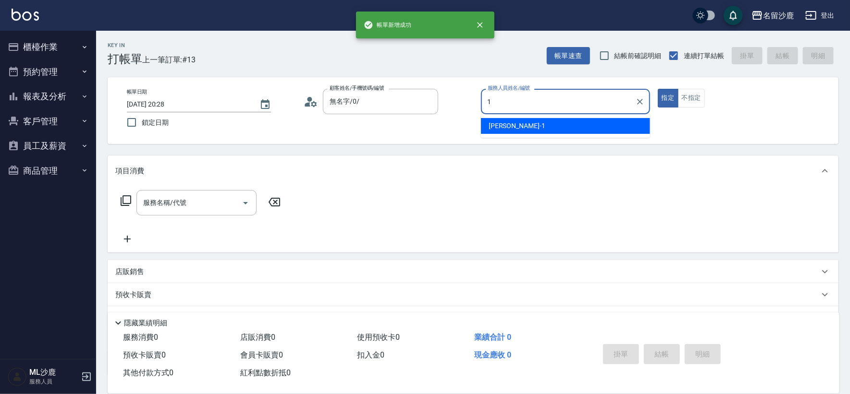
type input "[PERSON_NAME]1"
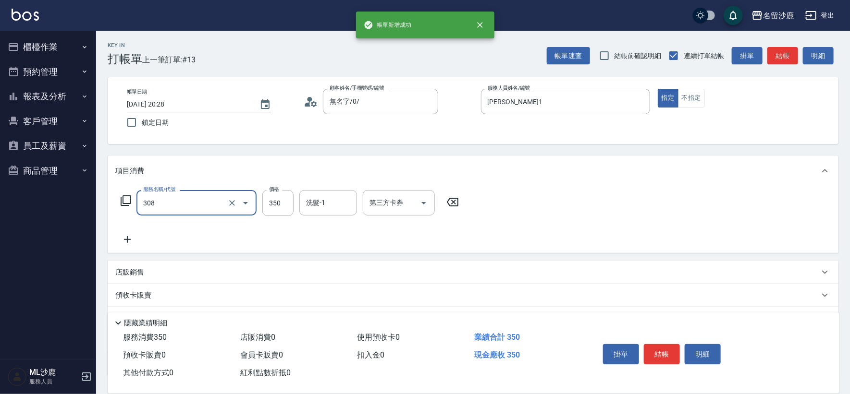
type input "洗+剪(308)"
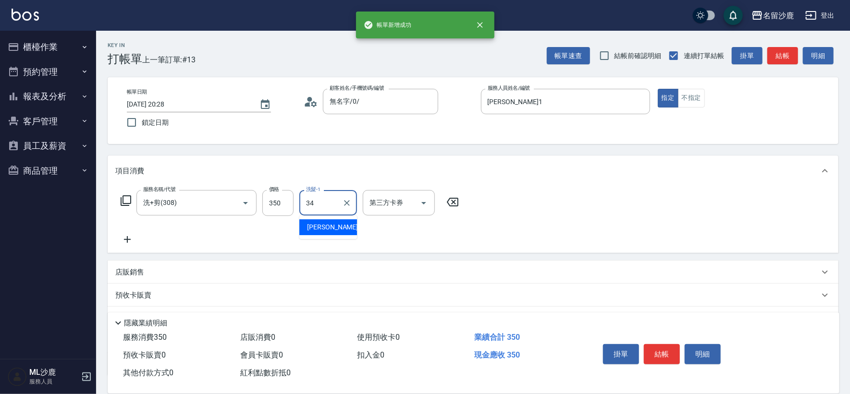
type input "[PERSON_NAME]-34"
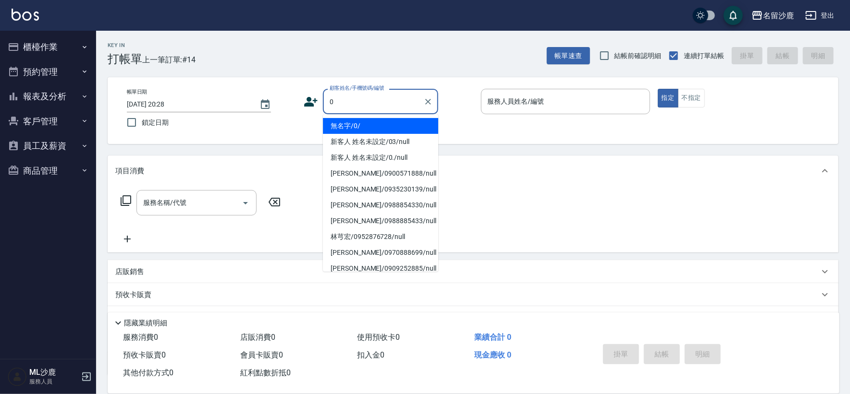
type input "無名字/0/"
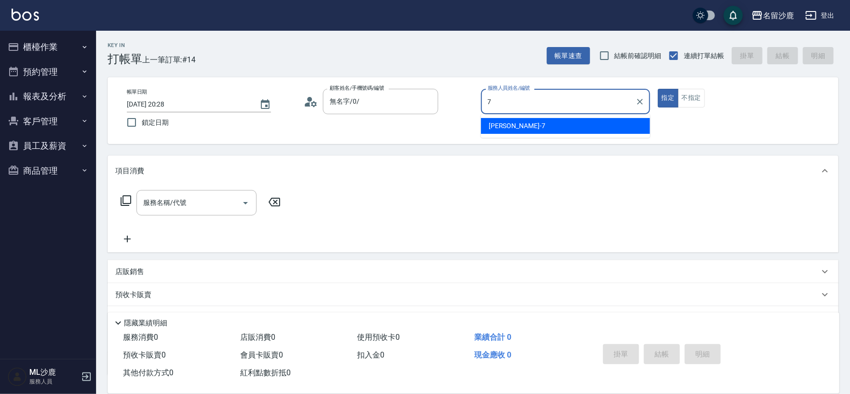
type input "[PERSON_NAME]-7"
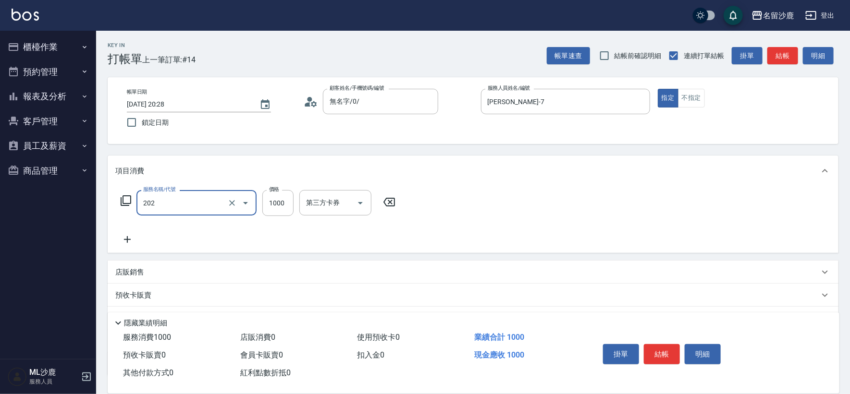
type input "燙髮(202)"
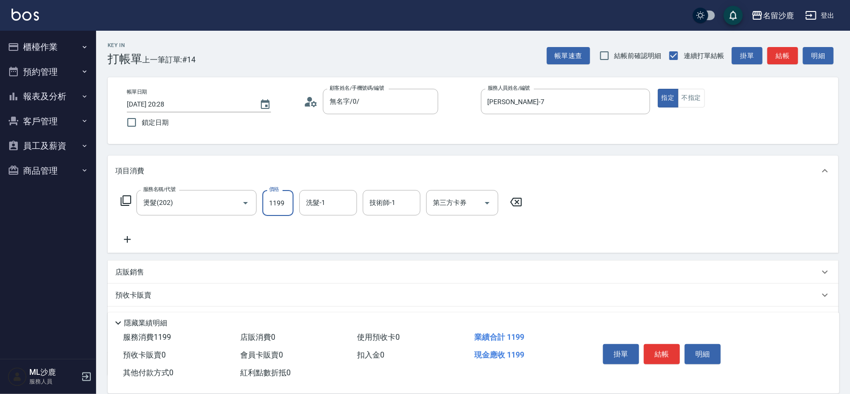
type input "1199"
type input "[PERSON_NAME]-34"
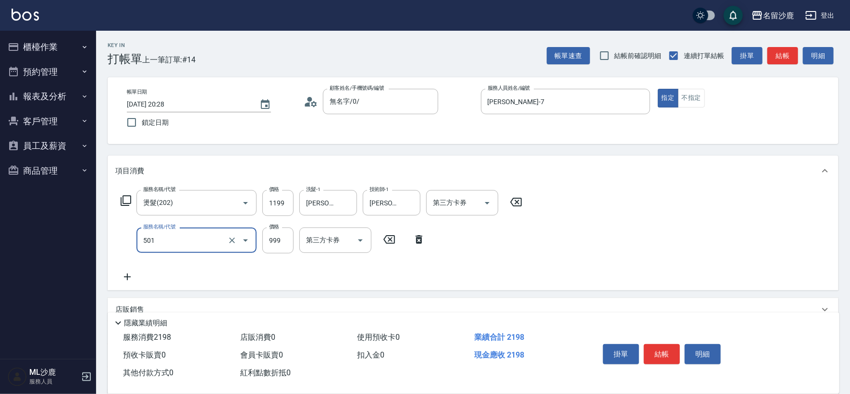
type input "染髮(501)"
type input "1400"
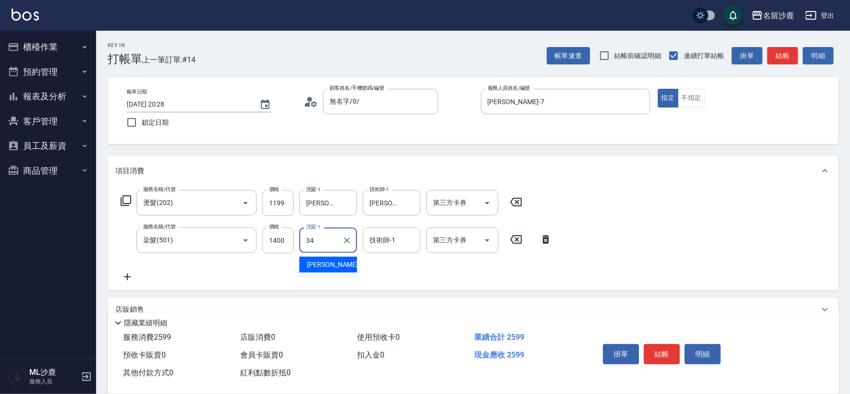
type input "[PERSON_NAME]-34"
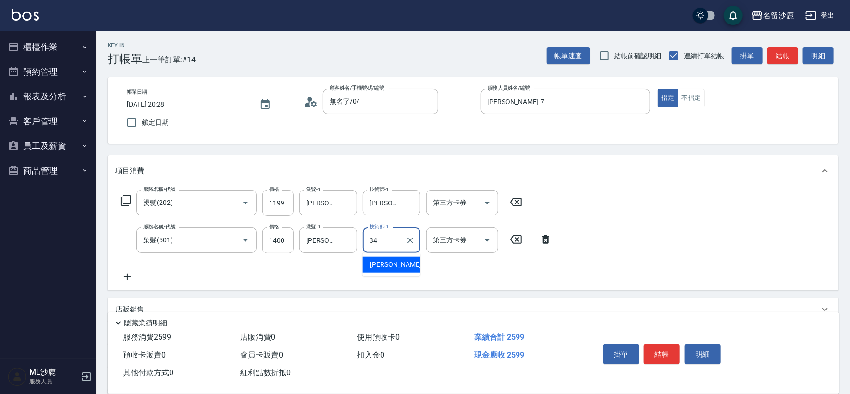
type input "[PERSON_NAME]-34"
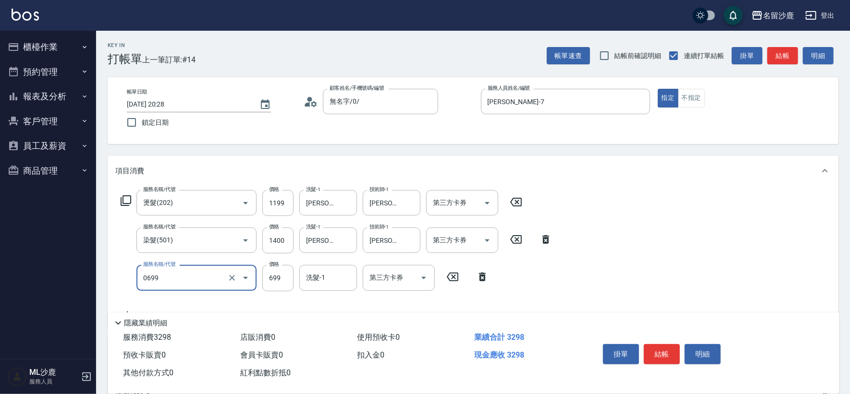
type input "精油SPA(0699)"
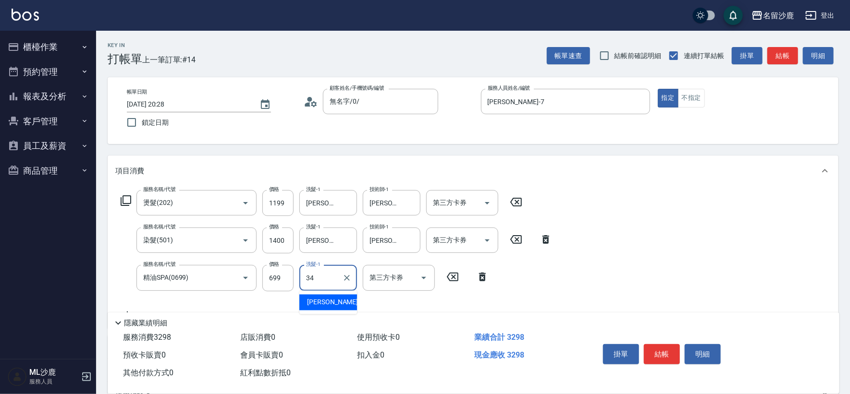
type input "[PERSON_NAME]-34"
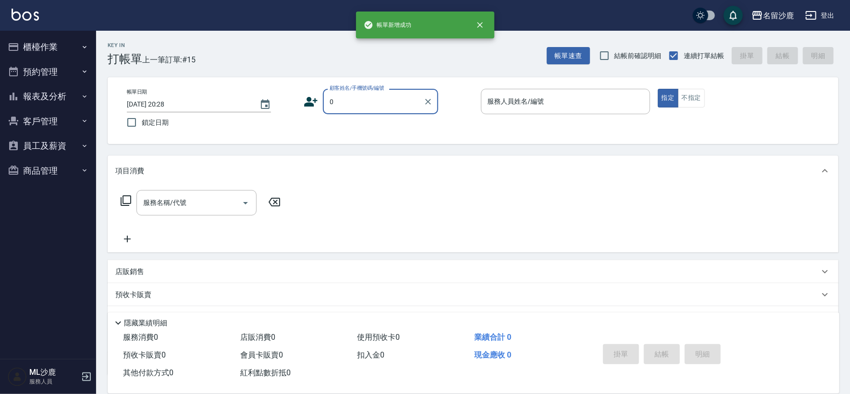
type input "無名字/0/"
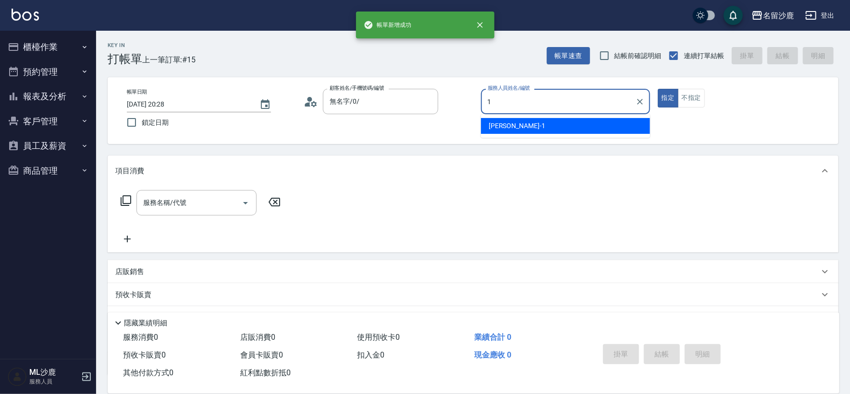
type input "[PERSON_NAME]1"
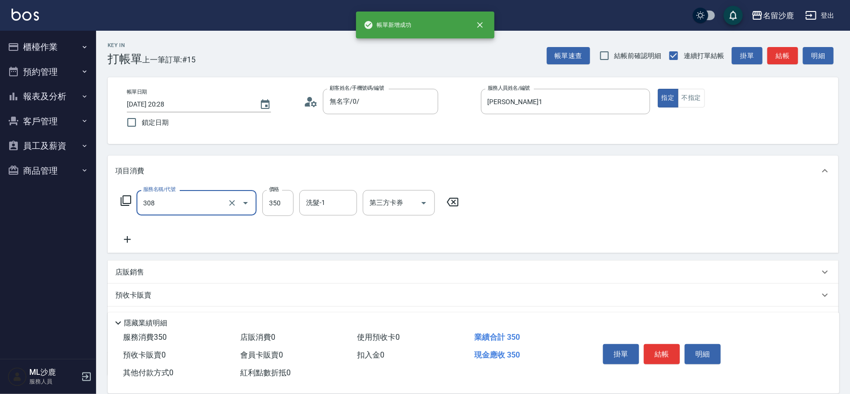
type input "洗+剪(308)"
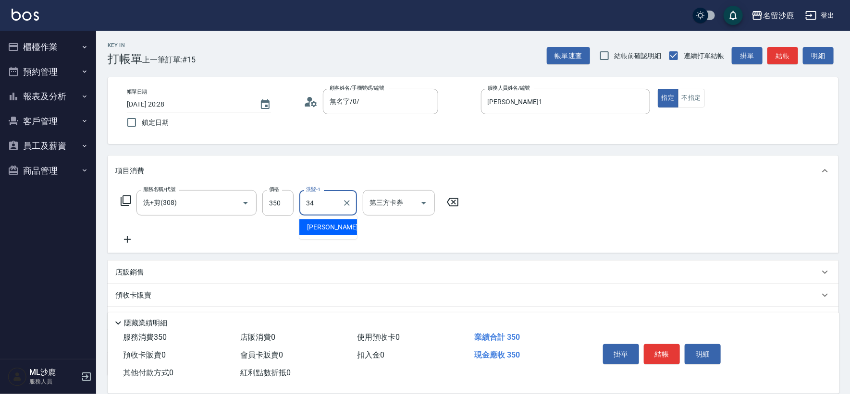
type input "[PERSON_NAME]-34"
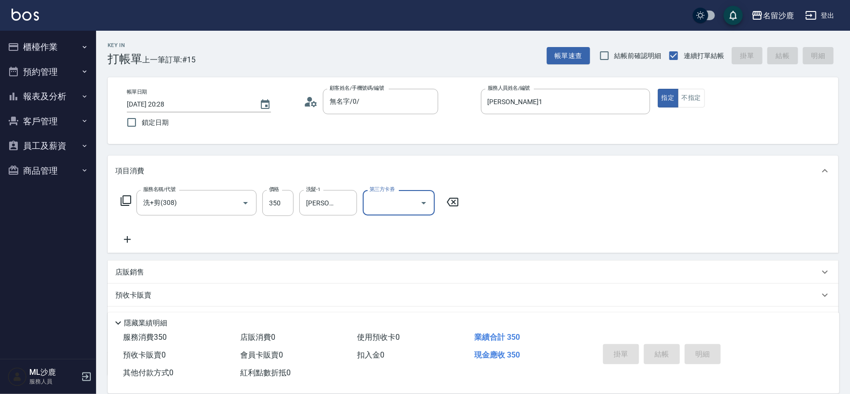
type input "[DATE] 20:29"
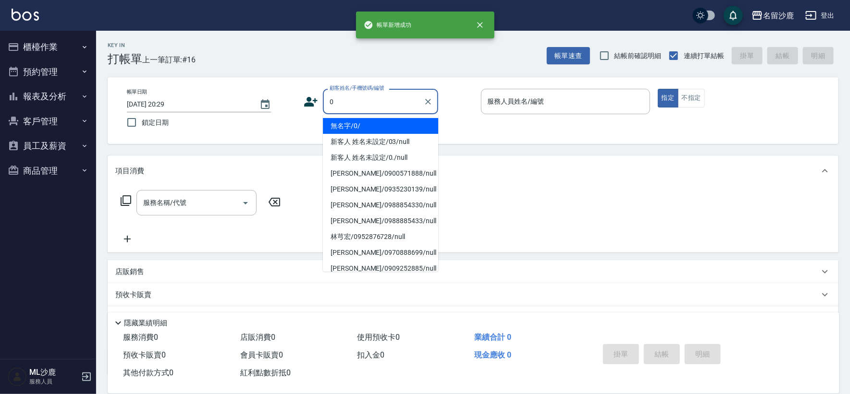
type input "無名字/0/"
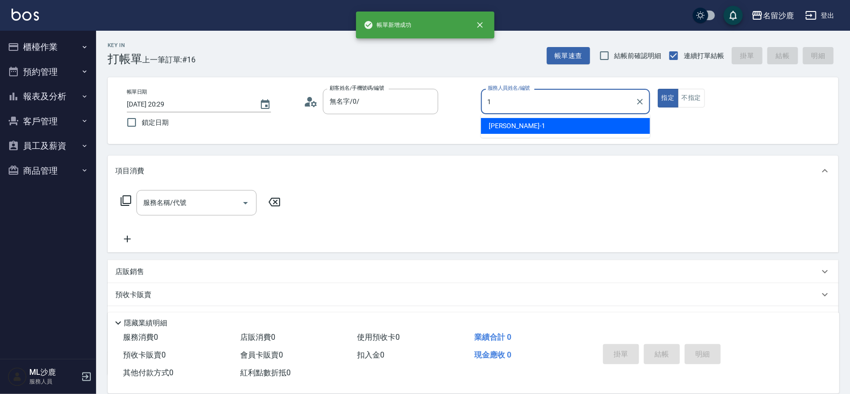
type input "[PERSON_NAME]1"
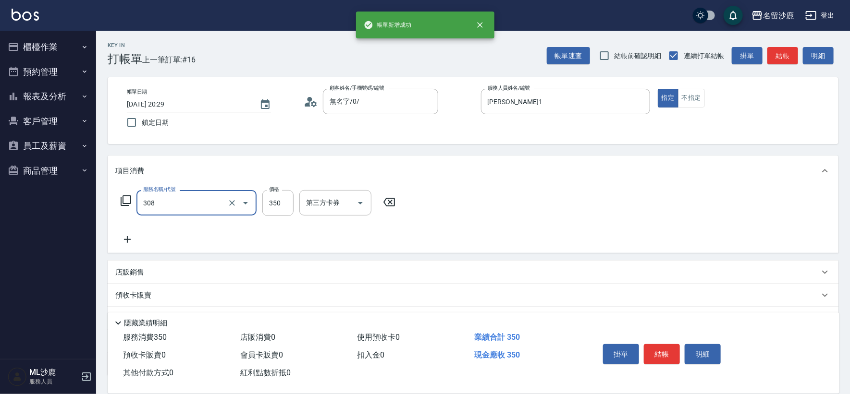
type input "洗+剪(308)"
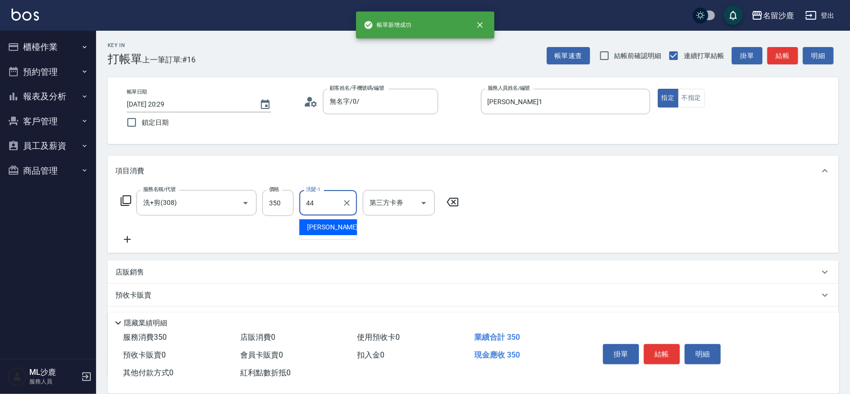
type input "[PERSON_NAME]-44"
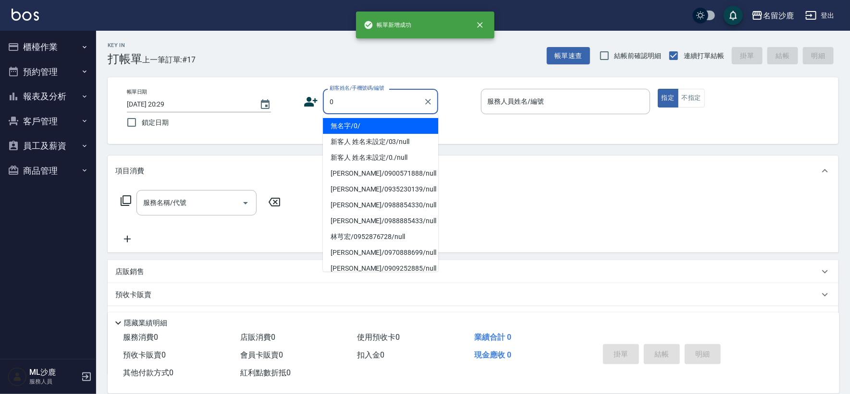
type input "無名字/0/"
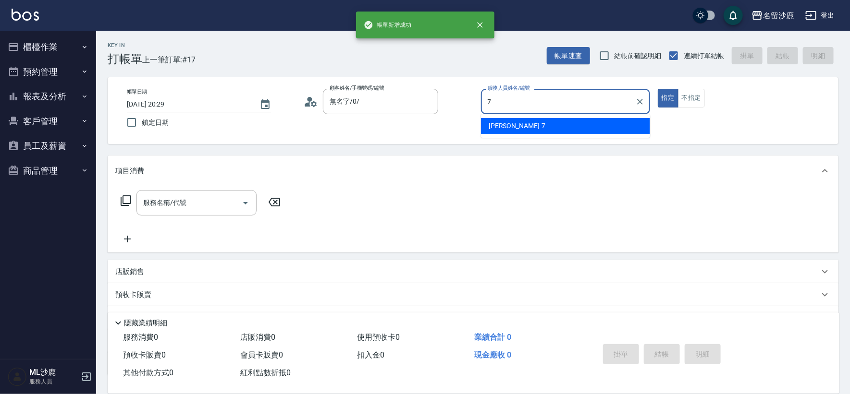
type input "[PERSON_NAME]-7"
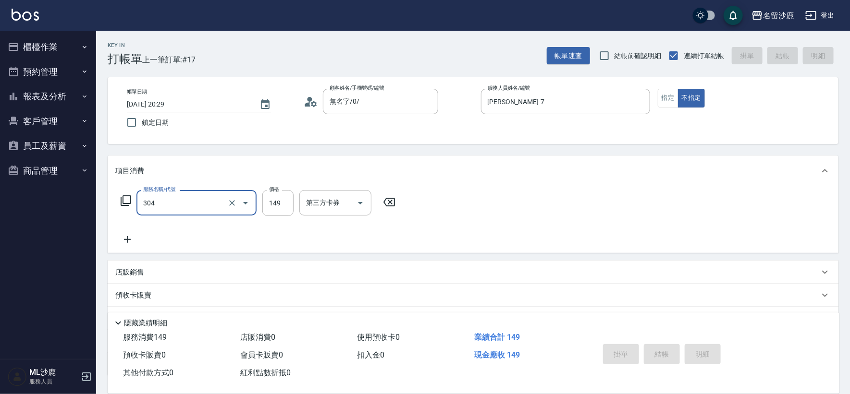
type input "304"
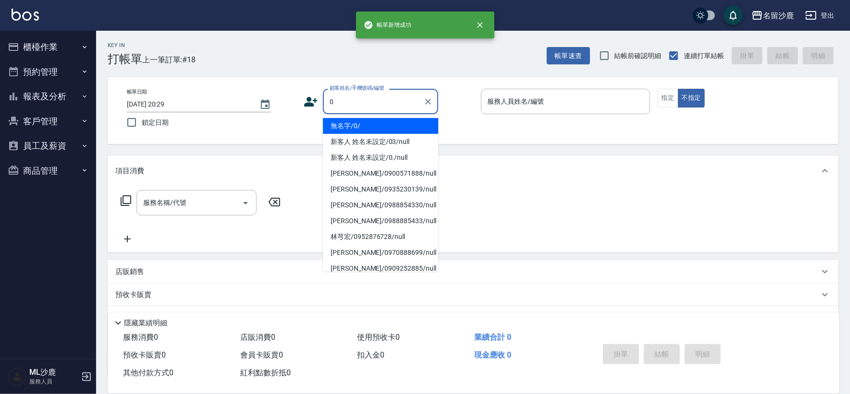
type input "無名字/0/"
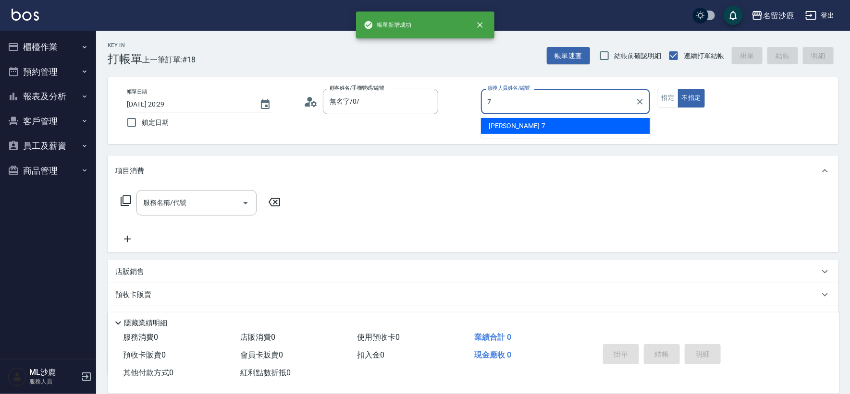
type input "[PERSON_NAME]-7"
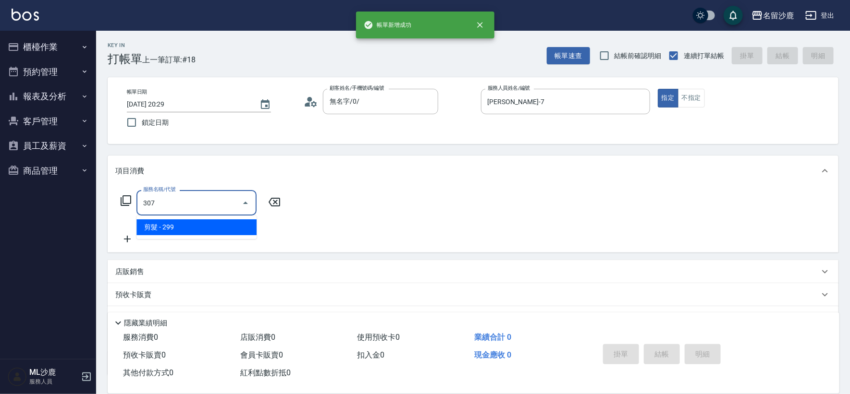
type input "剪髮(307)"
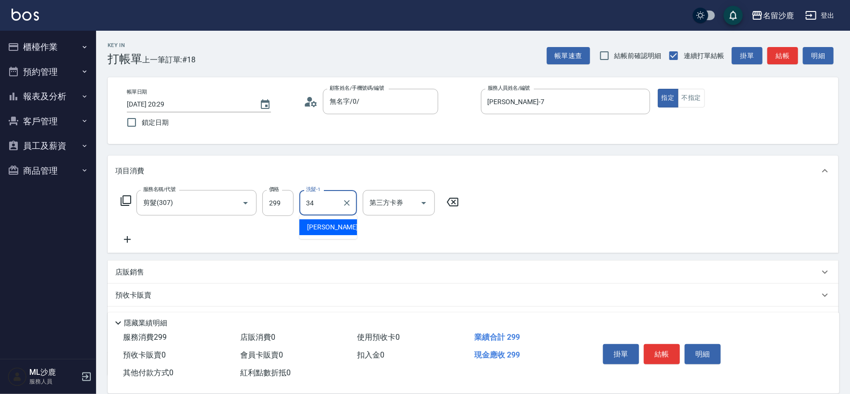
type input "[PERSON_NAME]-34"
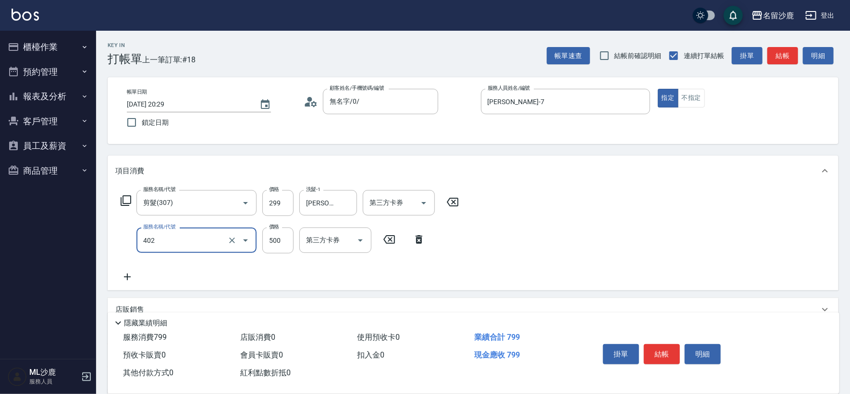
type input "500護(402)"
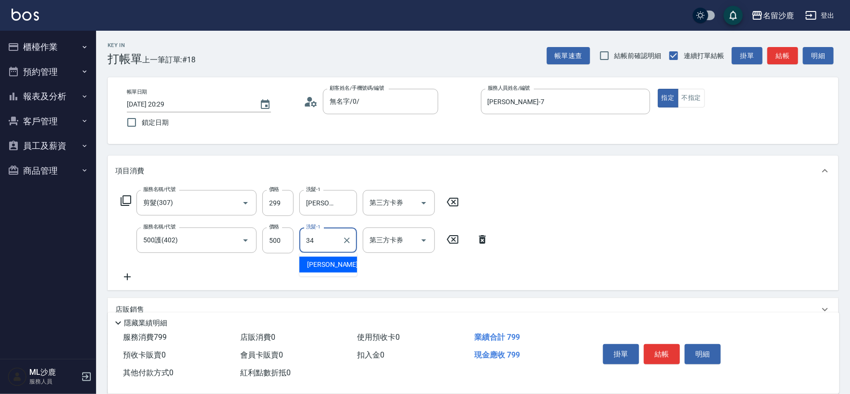
type input "[PERSON_NAME]-34"
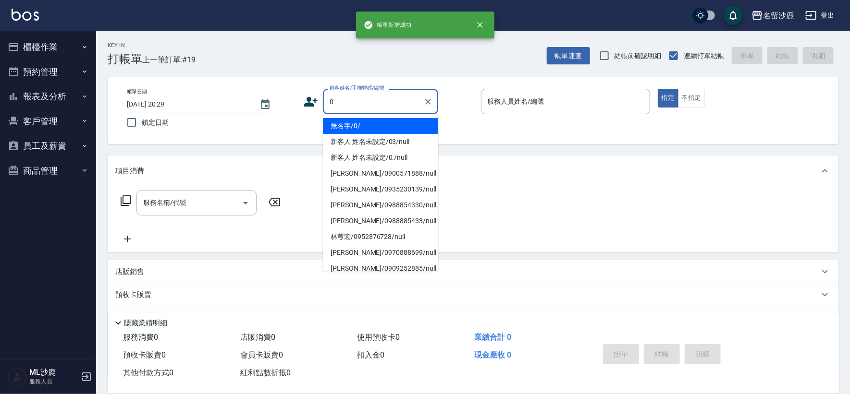
type input "無名字/0/"
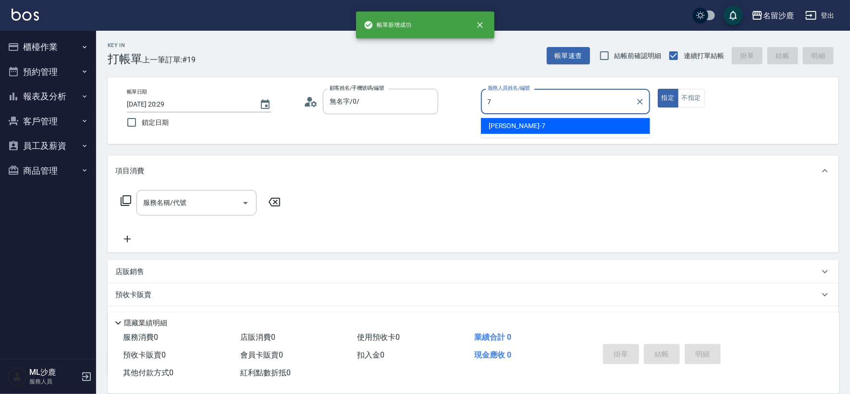
type input "[PERSON_NAME]-7"
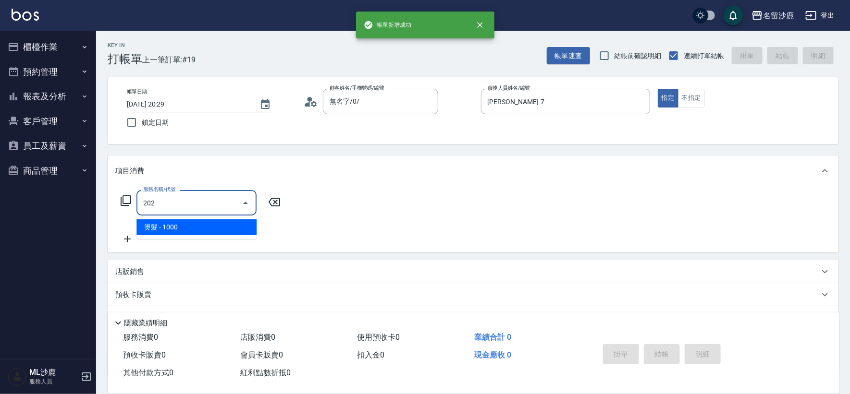
type input "燙髮(202)"
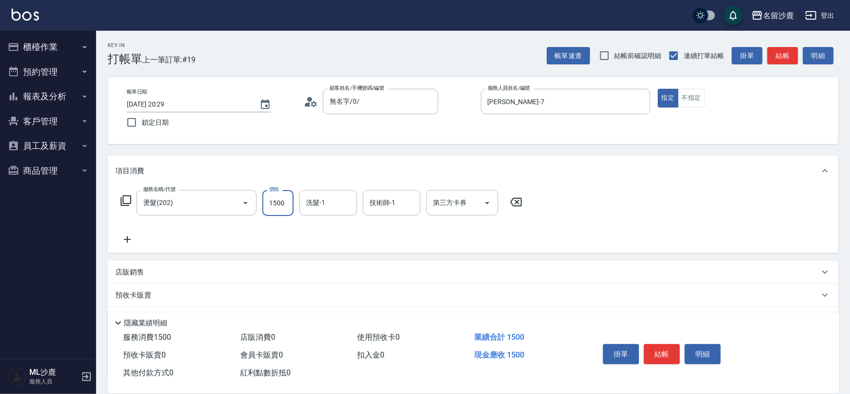
type input "1500"
type input "[PERSON_NAME]-34"
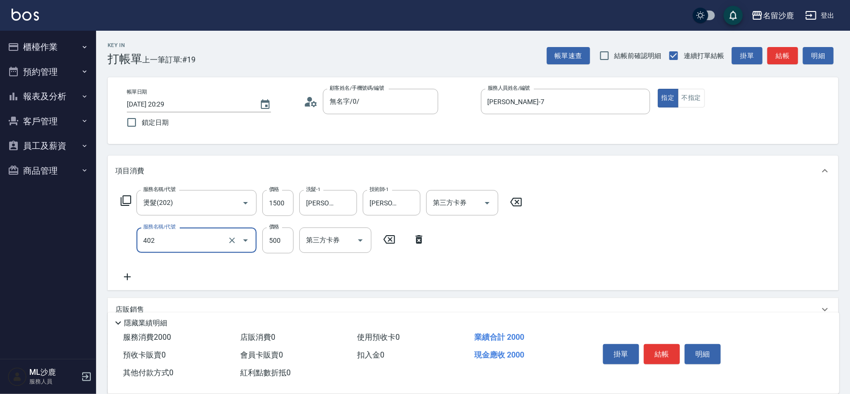
type input "500護(402)"
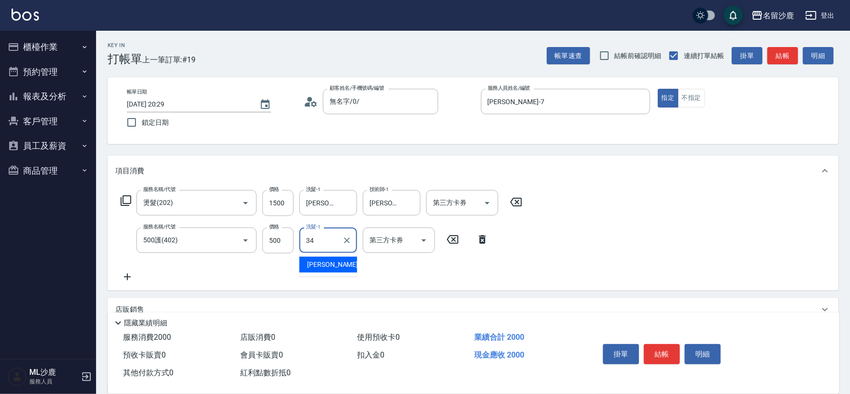
type input "[PERSON_NAME]-34"
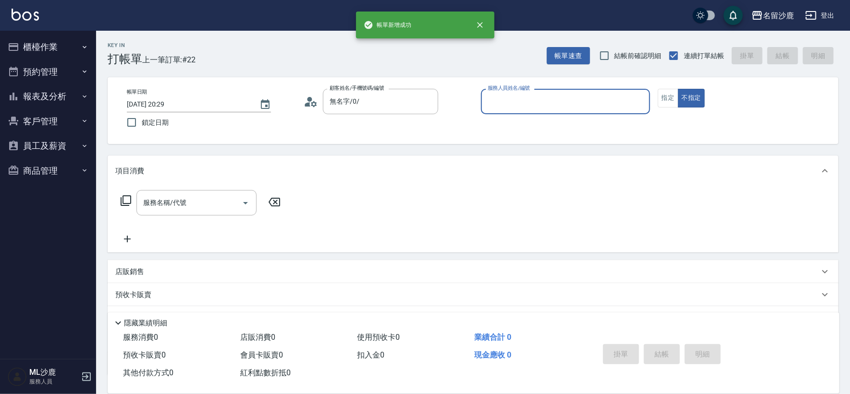
click at [678, 89] on button "不指定" at bounding box center [691, 98] width 27 height 19
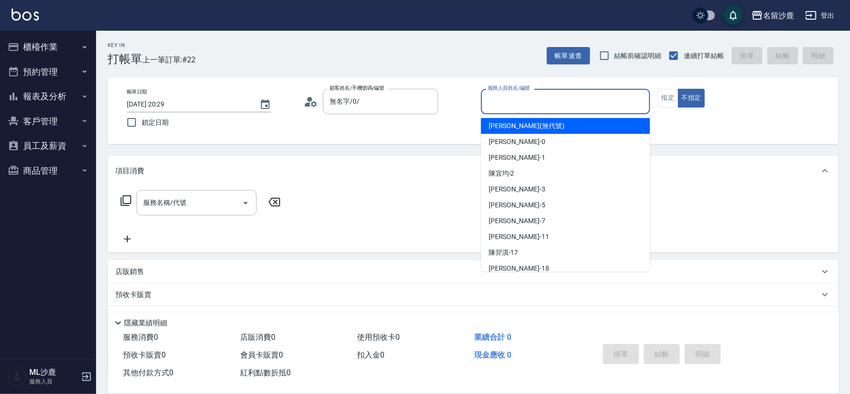
click at [499, 93] on div "服務人員姓名/編號 服務人員姓名/編號" at bounding box center [565, 101] width 169 height 25
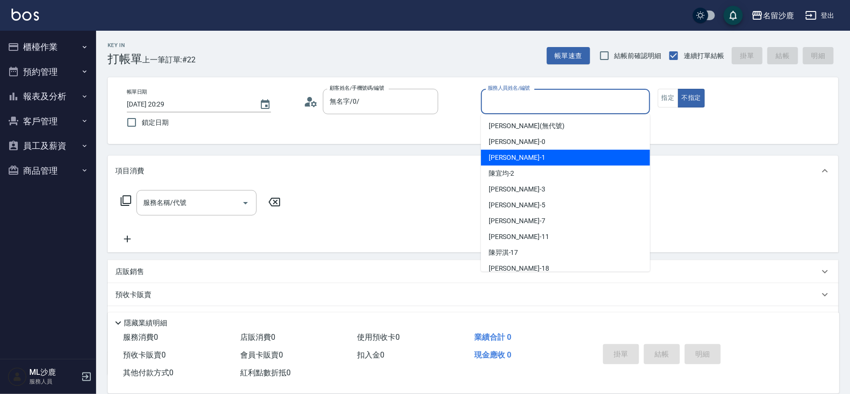
click at [513, 155] on span "[PERSON_NAME]1" at bounding box center [517, 158] width 57 height 10
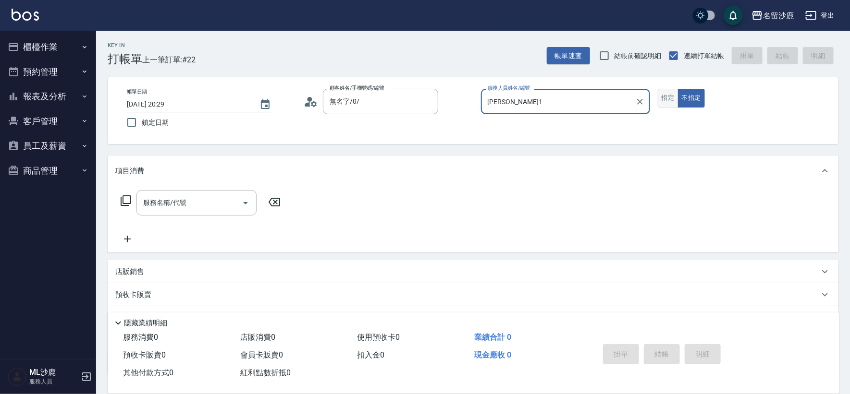
click at [676, 98] on button "指定" at bounding box center [668, 98] width 21 height 19
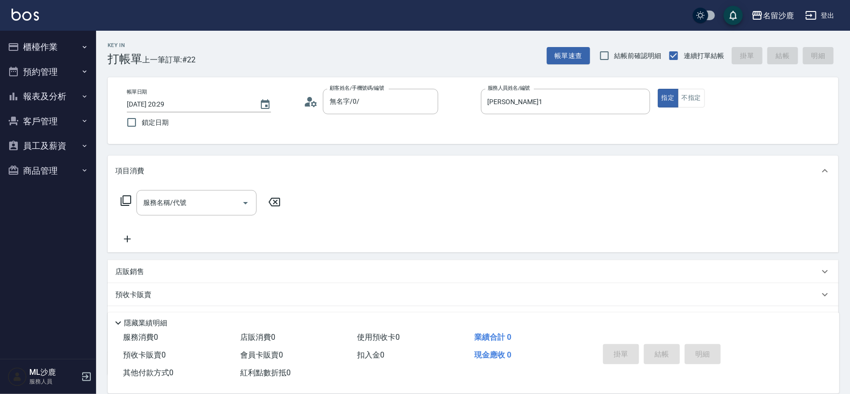
click at [224, 190] on div "服務名稱/代號 服務名稱/代號" at bounding box center [196, 202] width 120 height 25
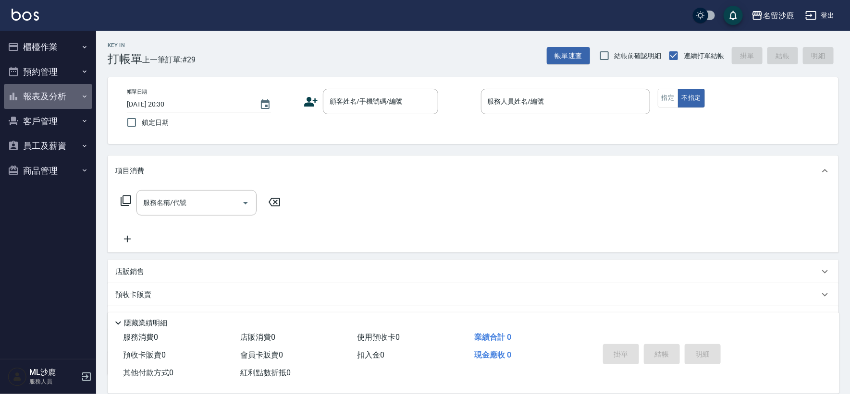
click at [73, 101] on button "報表及分析" at bounding box center [48, 96] width 88 height 25
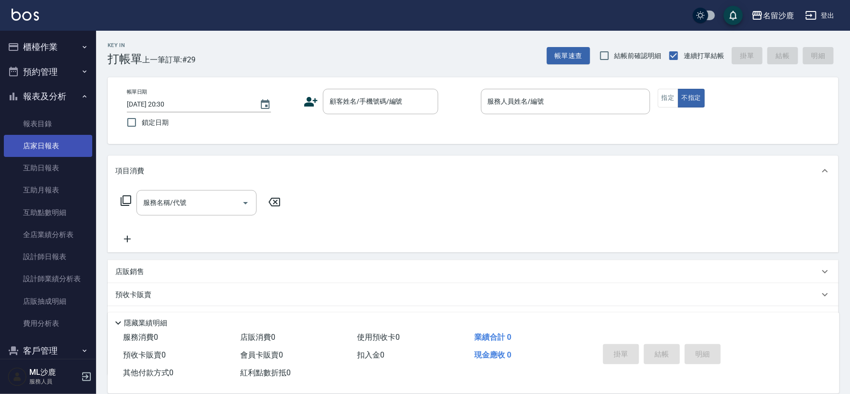
click at [42, 152] on link "店家日報表" at bounding box center [48, 146] width 88 height 22
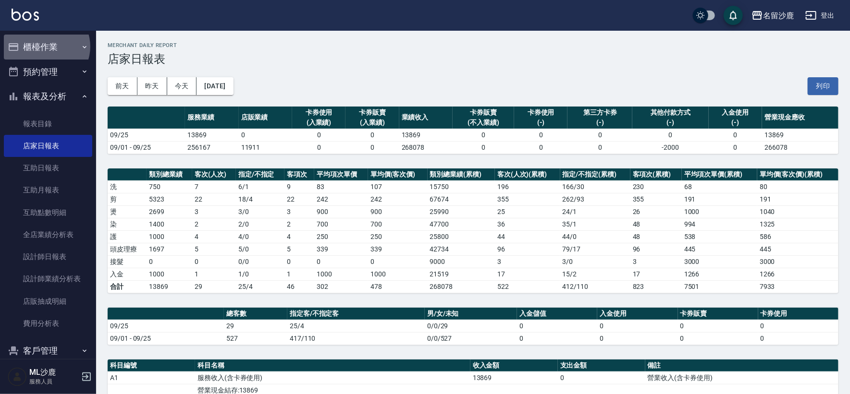
click at [46, 47] on button "櫃檯作業" at bounding box center [48, 47] width 88 height 25
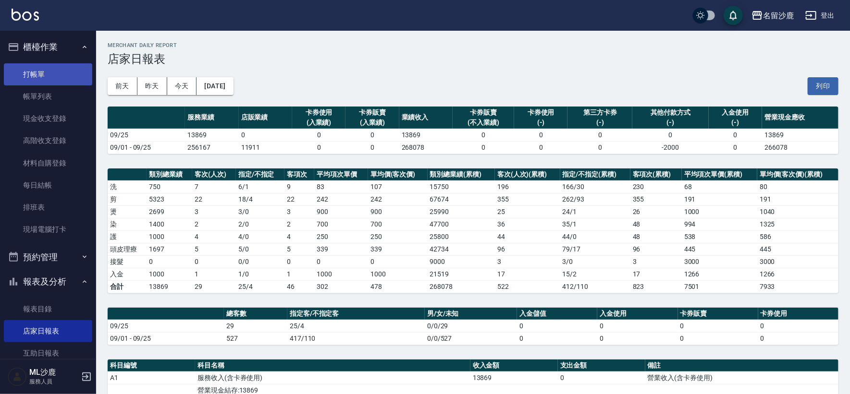
click at [49, 75] on link "打帳單" at bounding box center [48, 74] width 88 height 22
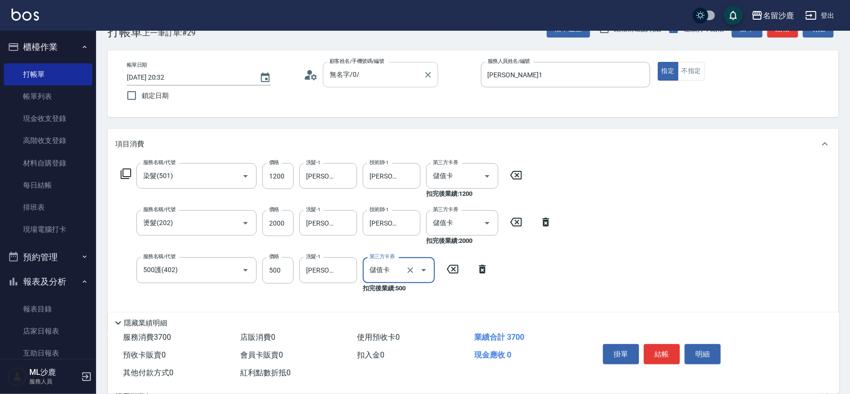
scroll to position [53, 0]
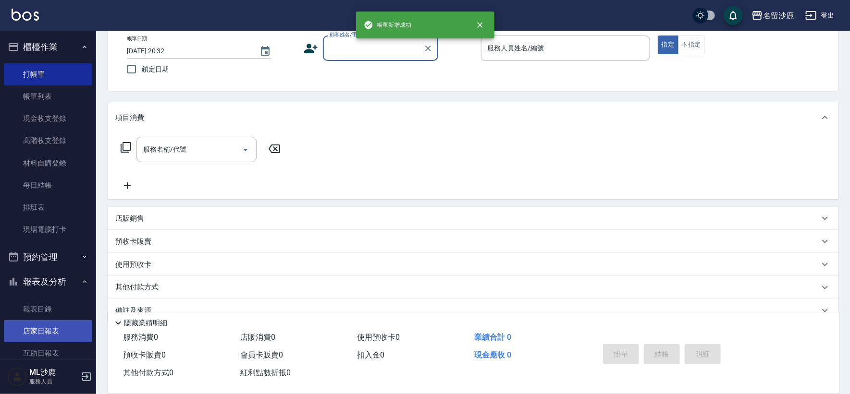
drag, startPoint x: 41, startPoint y: 331, endPoint x: 48, endPoint y: 328, distance: 7.1
click at [41, 331] on link "店家日報表" at bounding box center [48, 331] width 88 height 22
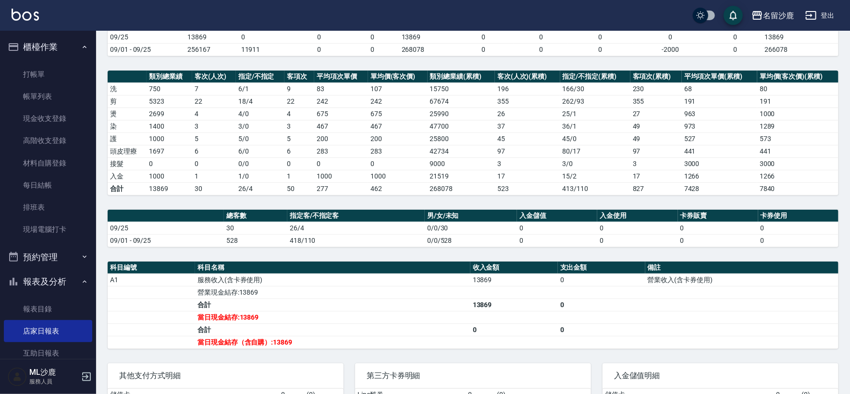
scroll to position [164, 0]
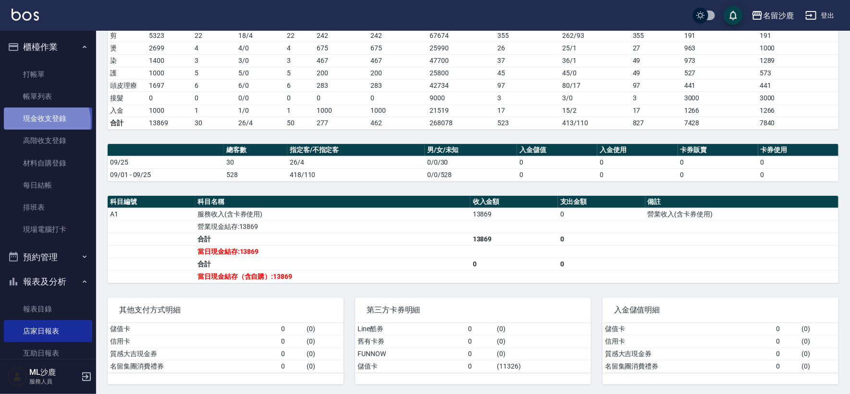
click at [37, 123] on link "現金收支登錄" at bounding box center [48, 119] width 88 height 22
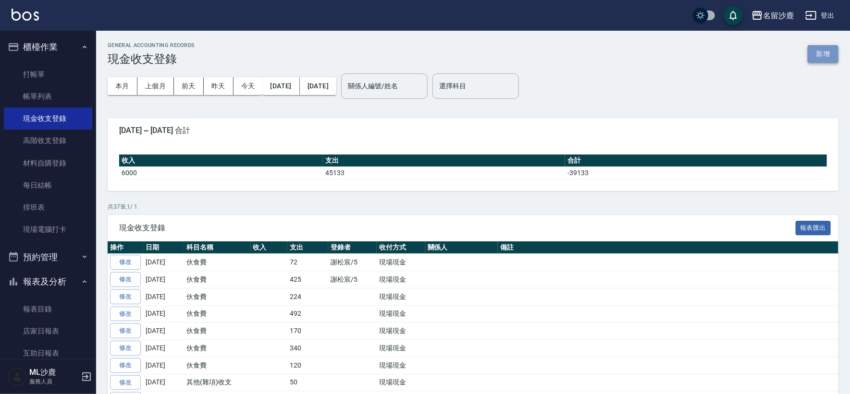
click at [816, 53] on button "新增" at bounding box center [823, 54] width 31 height 18
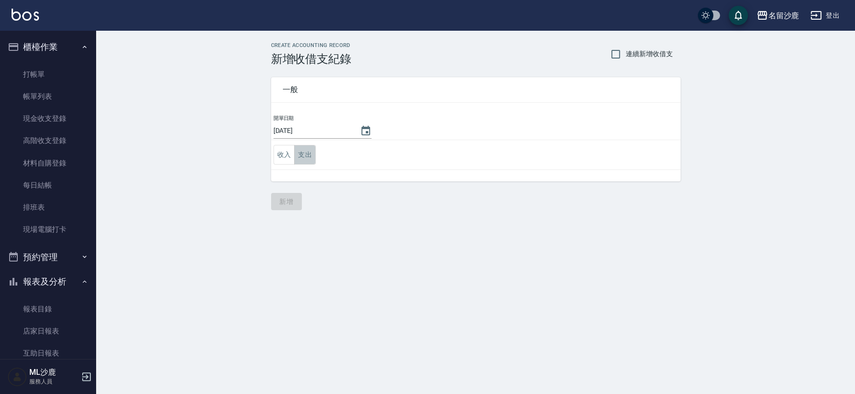
click at [304, 152] on button "支出" at bounding box center [305, 155] width 22 height 20
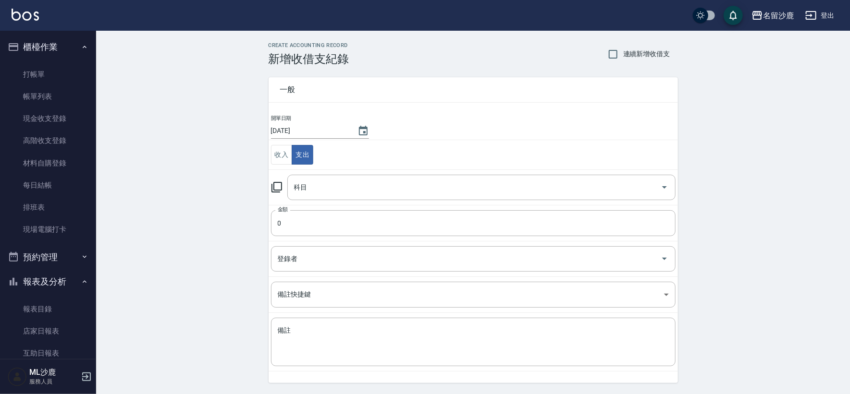
click at [300, 185] on input "科目" at bounding box center [474, 187] width 365 height 17
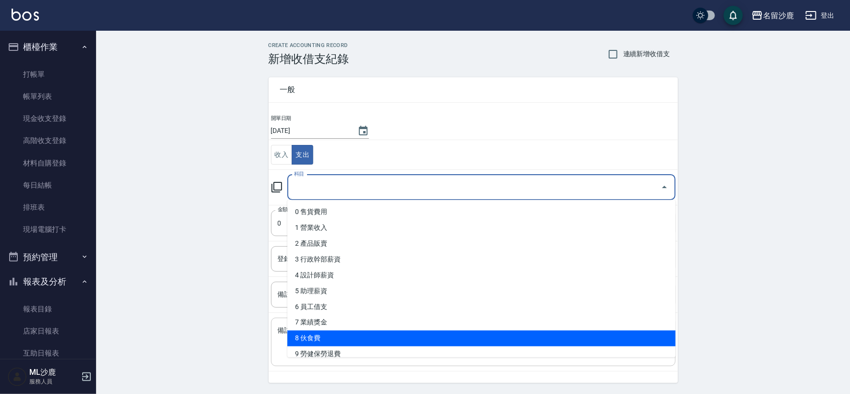
click at [311, 336] on li "8 伙食費" at bounding box center [481, 339] width 388 height 16
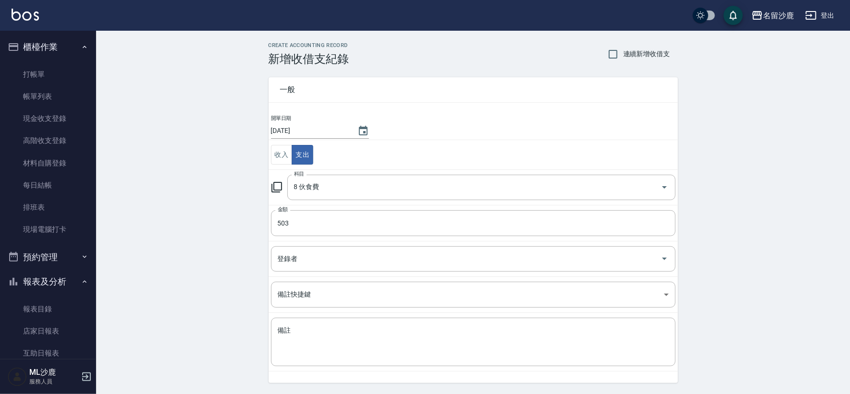
click at [202, 239] on div "CREATE ACCOUNTING RECORD 新增收借支紀錄 連續新增收借支 一般 開單日期 [DATE] 收入 支出 科目 8 伙食費 科目 金額 50…" at bounding box center [473, 228] width 754 height 394
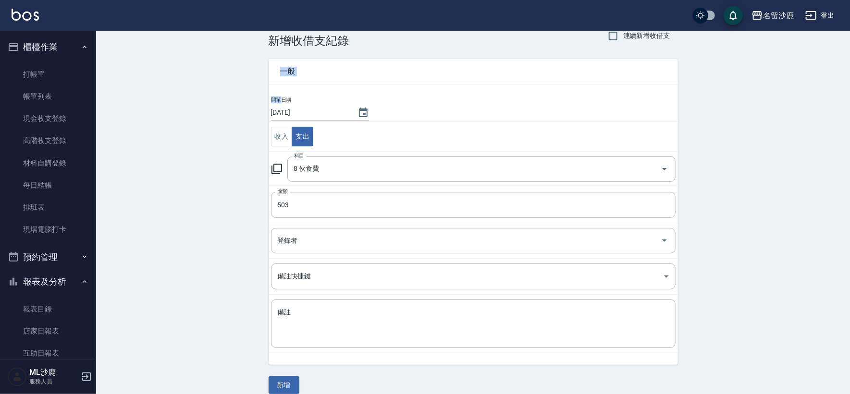
scroll to position [29, 0]
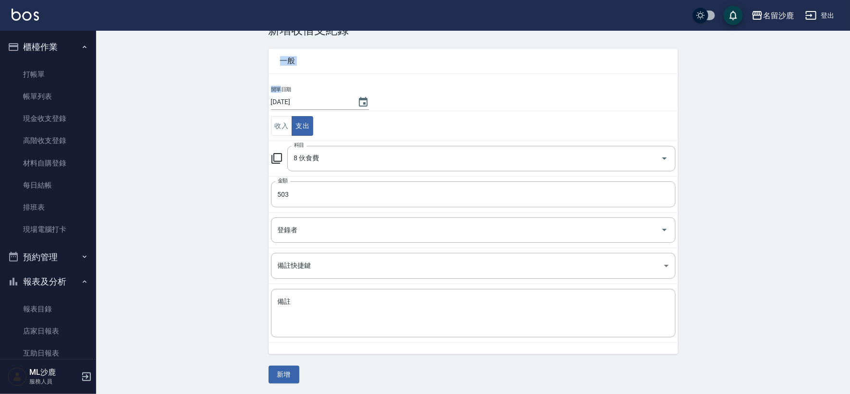
click at [240, 282] on div "CREATE ACCOUNTING RECORD 新增收借支紀錄 連續新增收借支 一般 開單日期 [DATE] 收入 支出 科目 8 伙食費 科目 金額 50…" at bounding box center [473, 199] width 754 height 394
click at [270, 362] on div "CREATE ACCOUNTING RECORD 新增收借支紀錄 連續新增收借支 一般 開單日期 [DATE] 收入 支出 科目 8 伙食費 科目 金額 50…" at bounding box center [473, 198] width 432 height 370
click at [275, 369] on button "新增" at bounding box center [284, 375] width 31 height 18
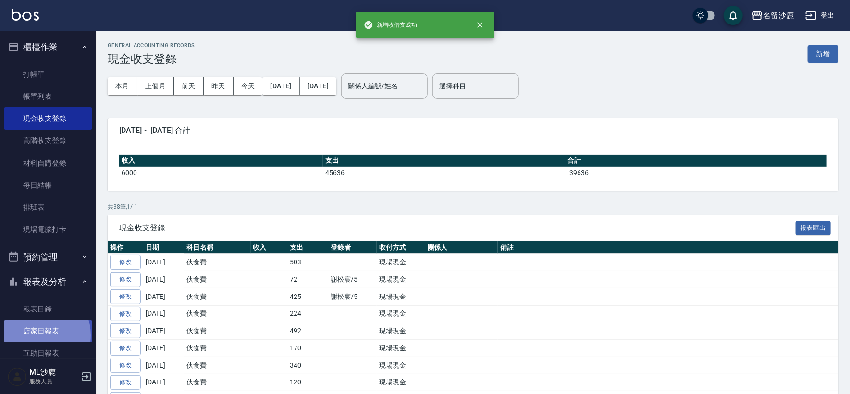
click at [35, 336] on link "店家日報表" at bounding box center [48, 331] width 88 height 22
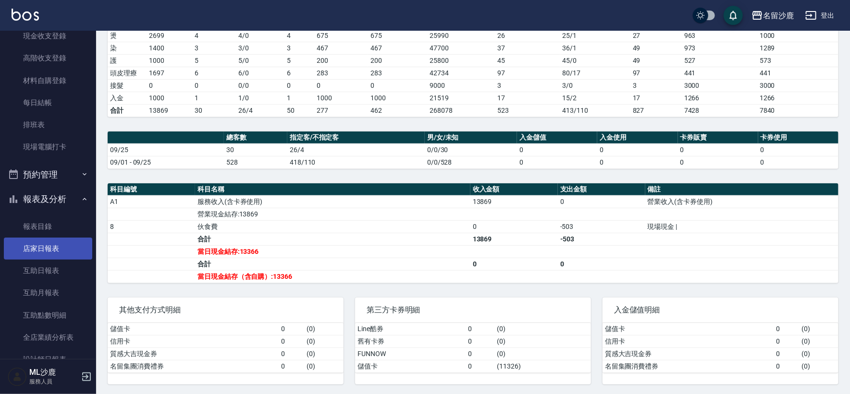
scroll to position [213, 0]
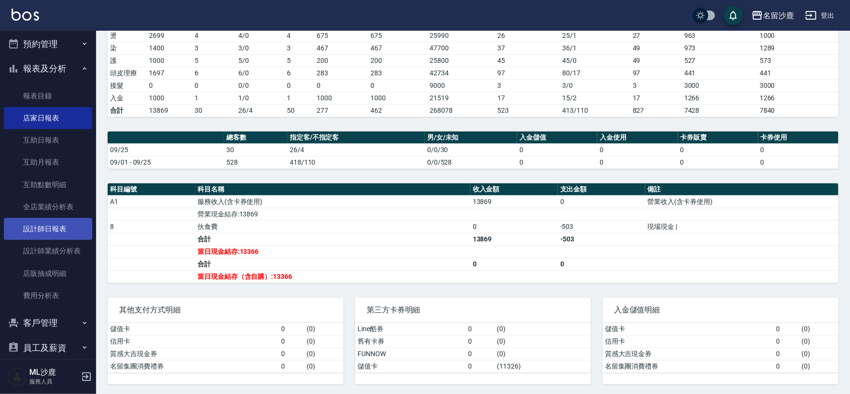
click at [68, 221] on link "設計師日報表" at bounding box center [48, 229] width 88 height 22
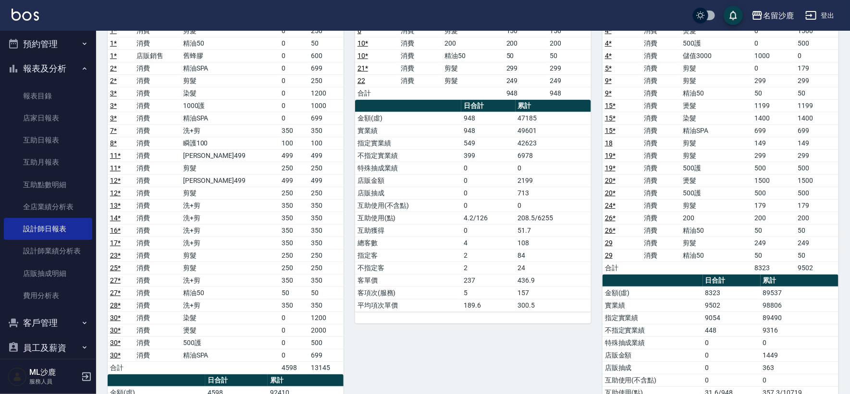
scroll to position [12, 0]
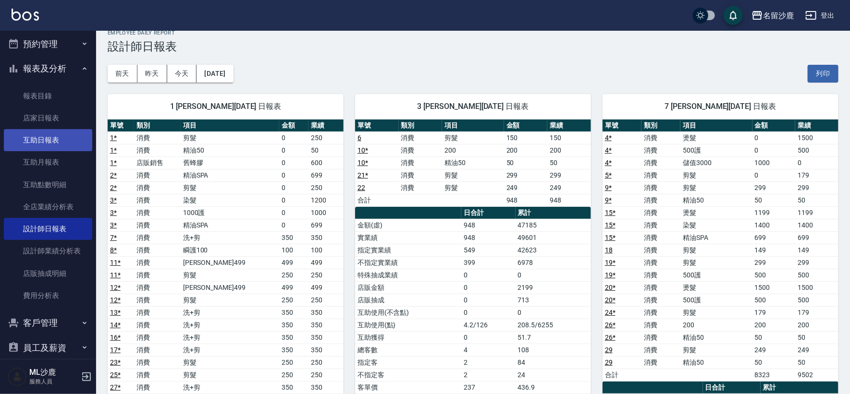
click at [60, 142] on link "互助日報表" at bounding box center [48, 140] width 88 height 22
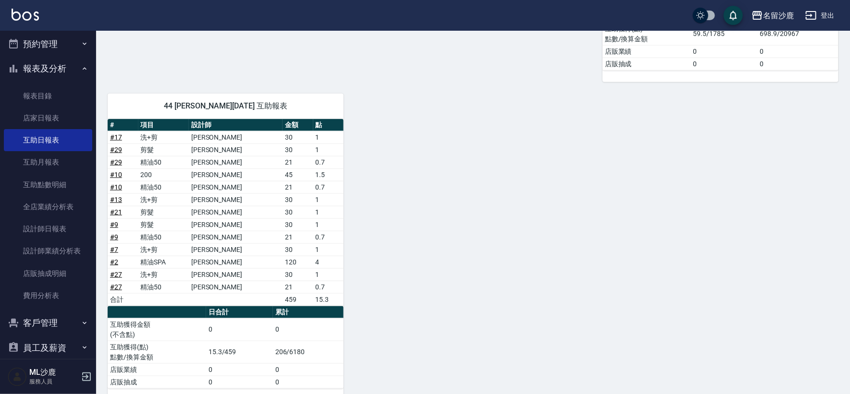
scroll to position [582, 0]
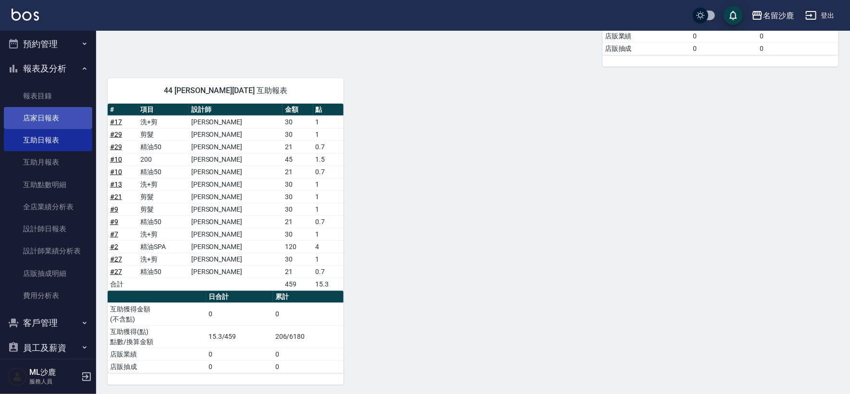
click at [37, 125] on link "店家日報表" at bounding box center [48, 118] width 88 height 22
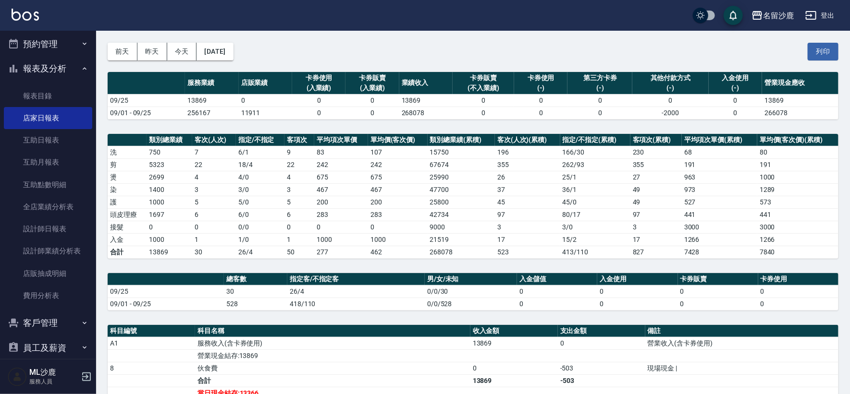
scroll to position [53, 0]
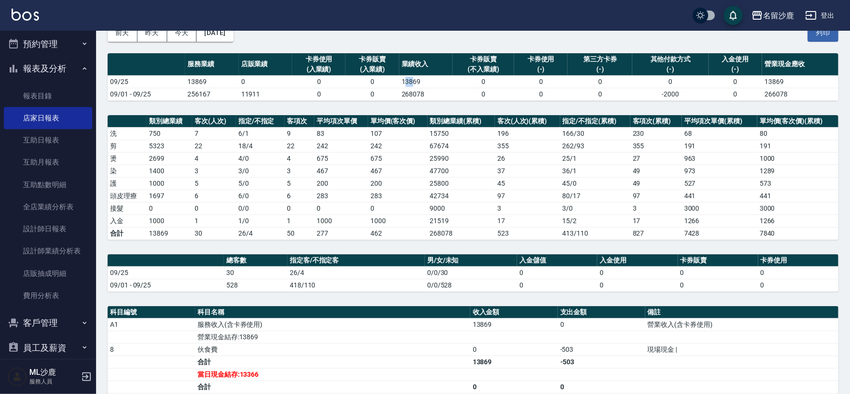
drag, startPoint x: 403, startPoint y: 85, endPoint x: 417, endPoint y: 83, distance: 14.1
click at [412, 83] on td "13869" at bounding box center [425, 81] width 53 height 12
click at [430, 84] on td "13869" at bounding box center [425, 81] width 53 height 12
click at [198, 197] on td "6" at bounding box center [213, 196] width 43 height 12
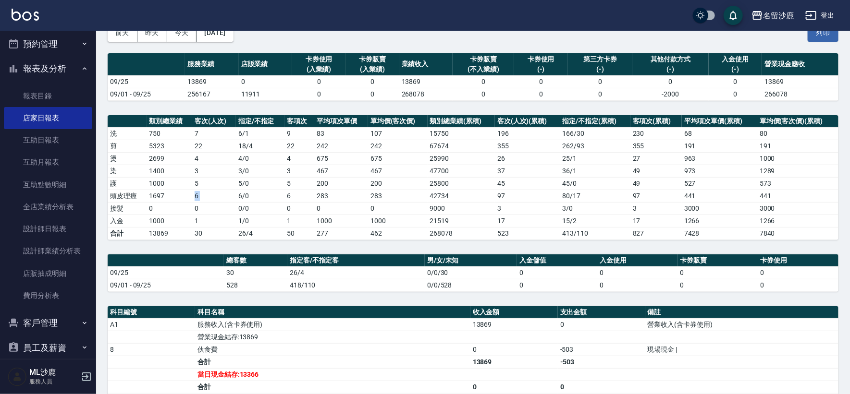
click at [198, 197] on td "6" at bounding box center [213, 196] width 43 height 12
click at [216, 206] on td "0" at bounding box center [213, 208] width 43 height 12
click at [247, 76] on td "0" at bounding box center [265, 81] width 53 height 12
click at [246, 76] on td "0" at bounding box center [265, 81] width 53 height 12
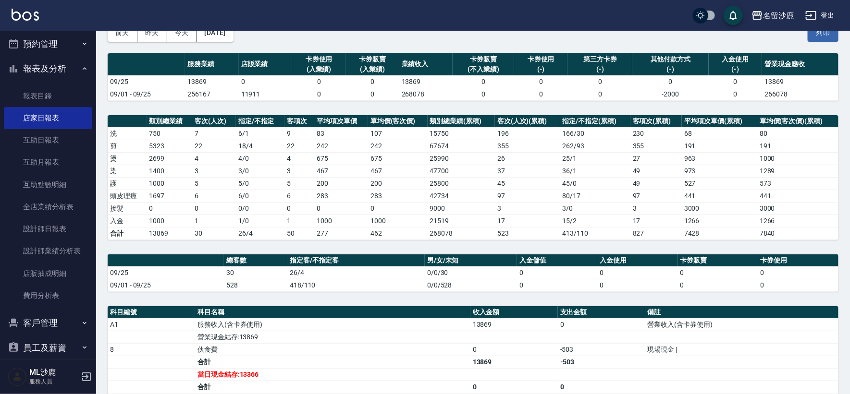
click at [273, 131] on td "6 / 1" at bounding box center [260, 133] width 49 height 12
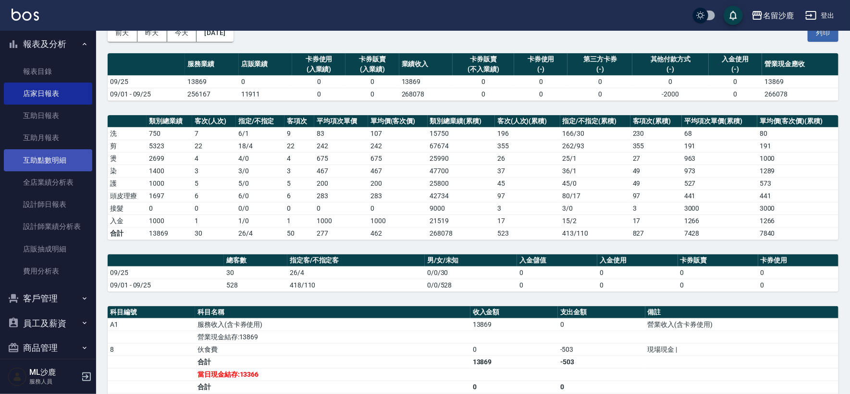
scroll to position [250, 0]
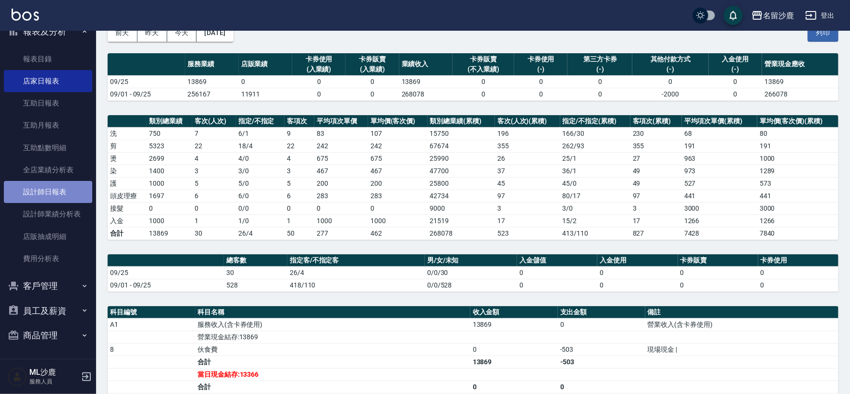
click at [77, 199] on link "設計師日報表" at bounding box center [48, 192] width 88 height 22
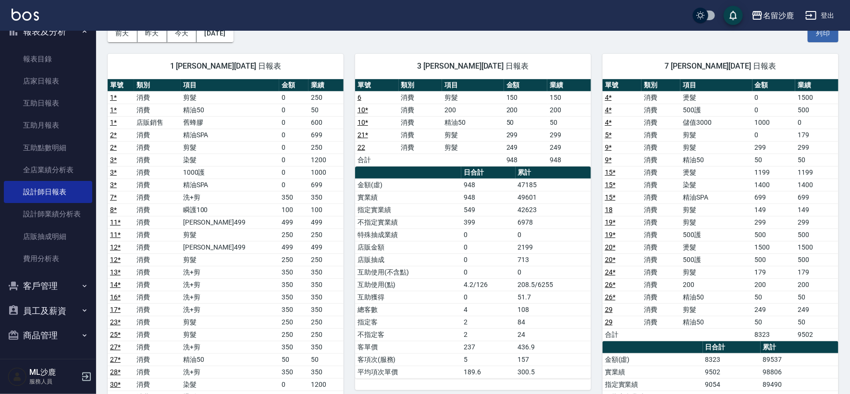
scroll to position [53, 0]
